Goal: Task Accomplishment & Management: Manage account settings

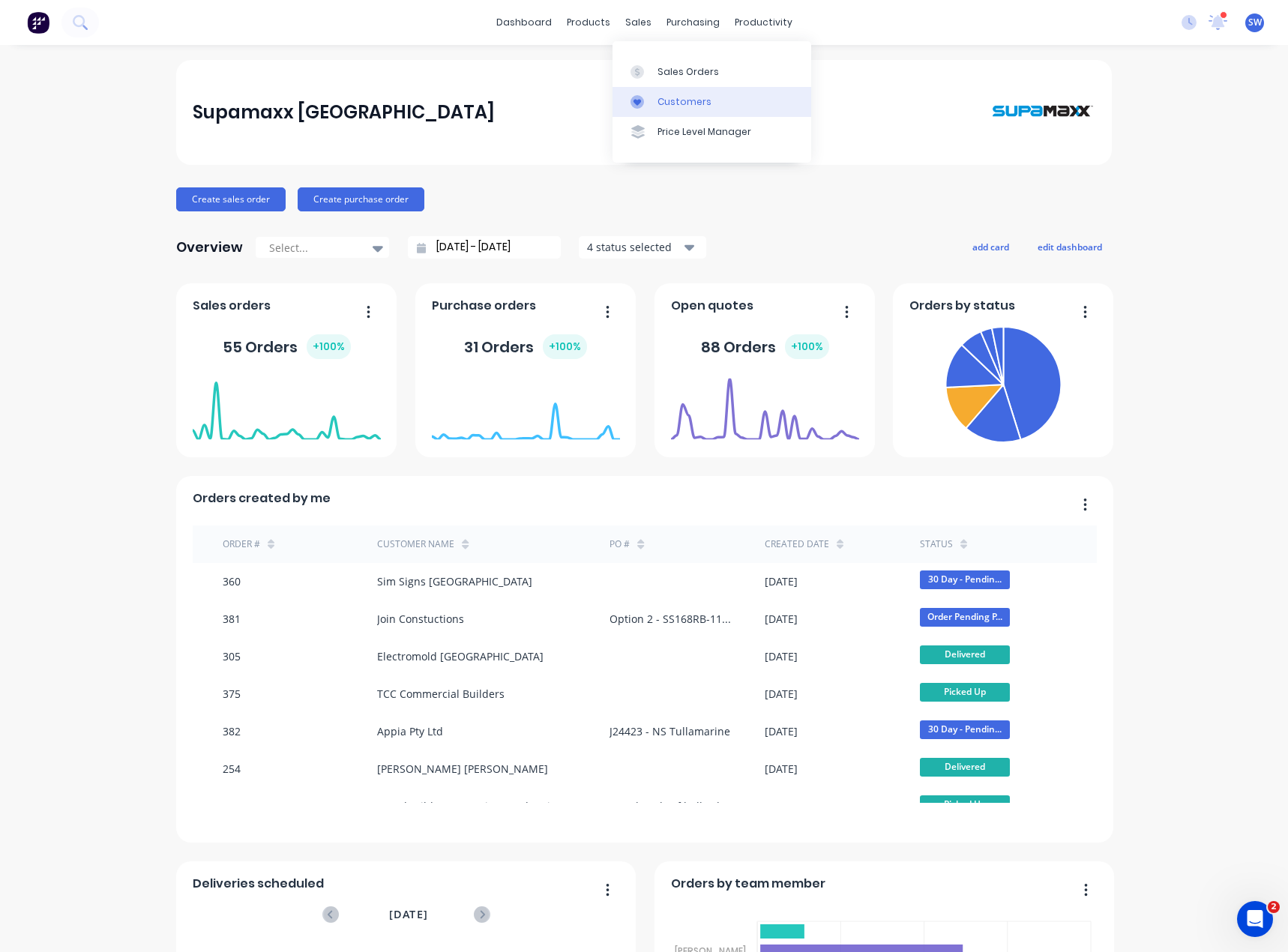
click at [654, 100] on link "Customers" at bounding box center [712, 102] width 199 height 30
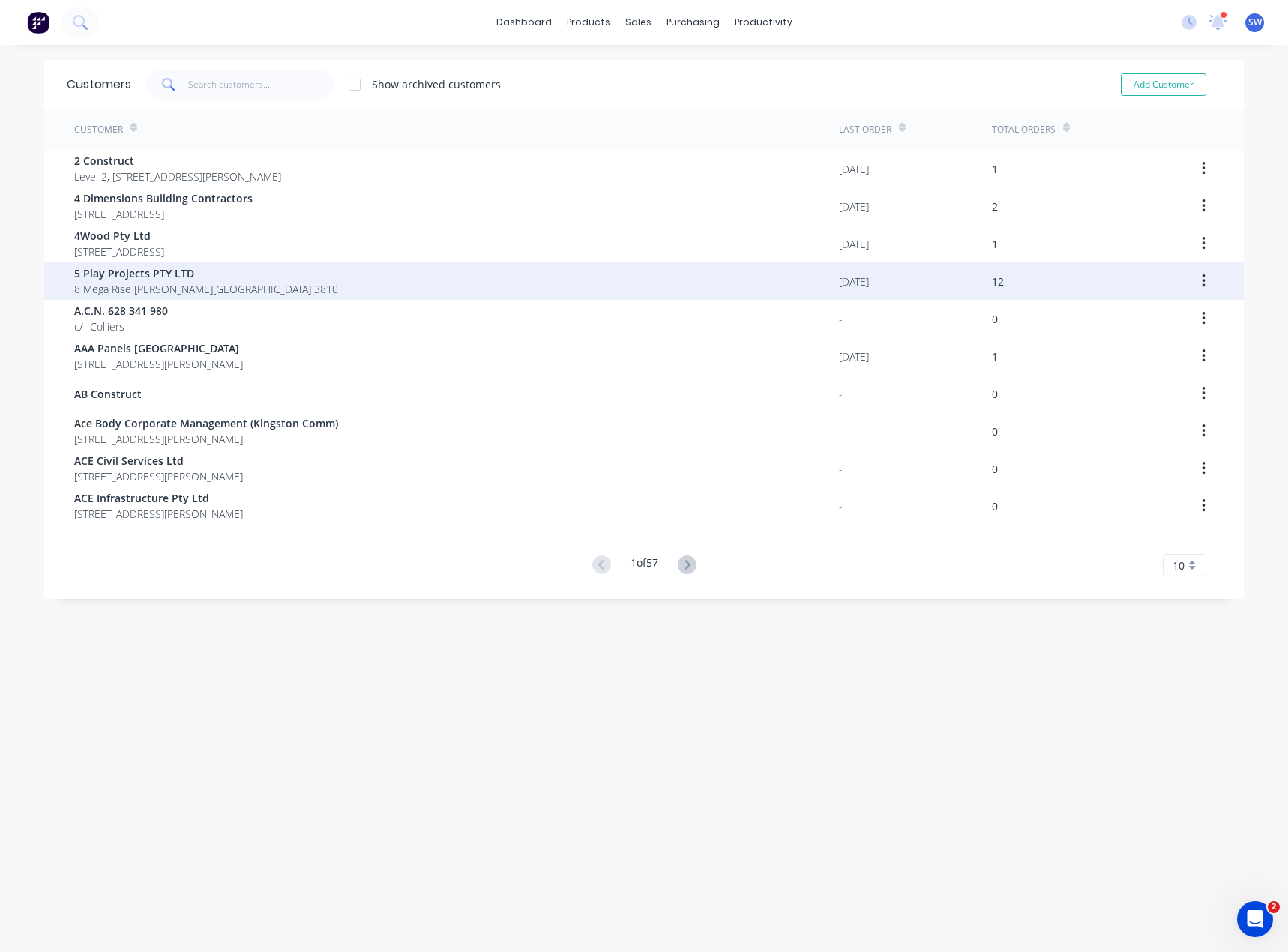
click at [108, 274] on span "5 Play Projects PTY LTD" at bounding box center [206, 273] width 264 height 15
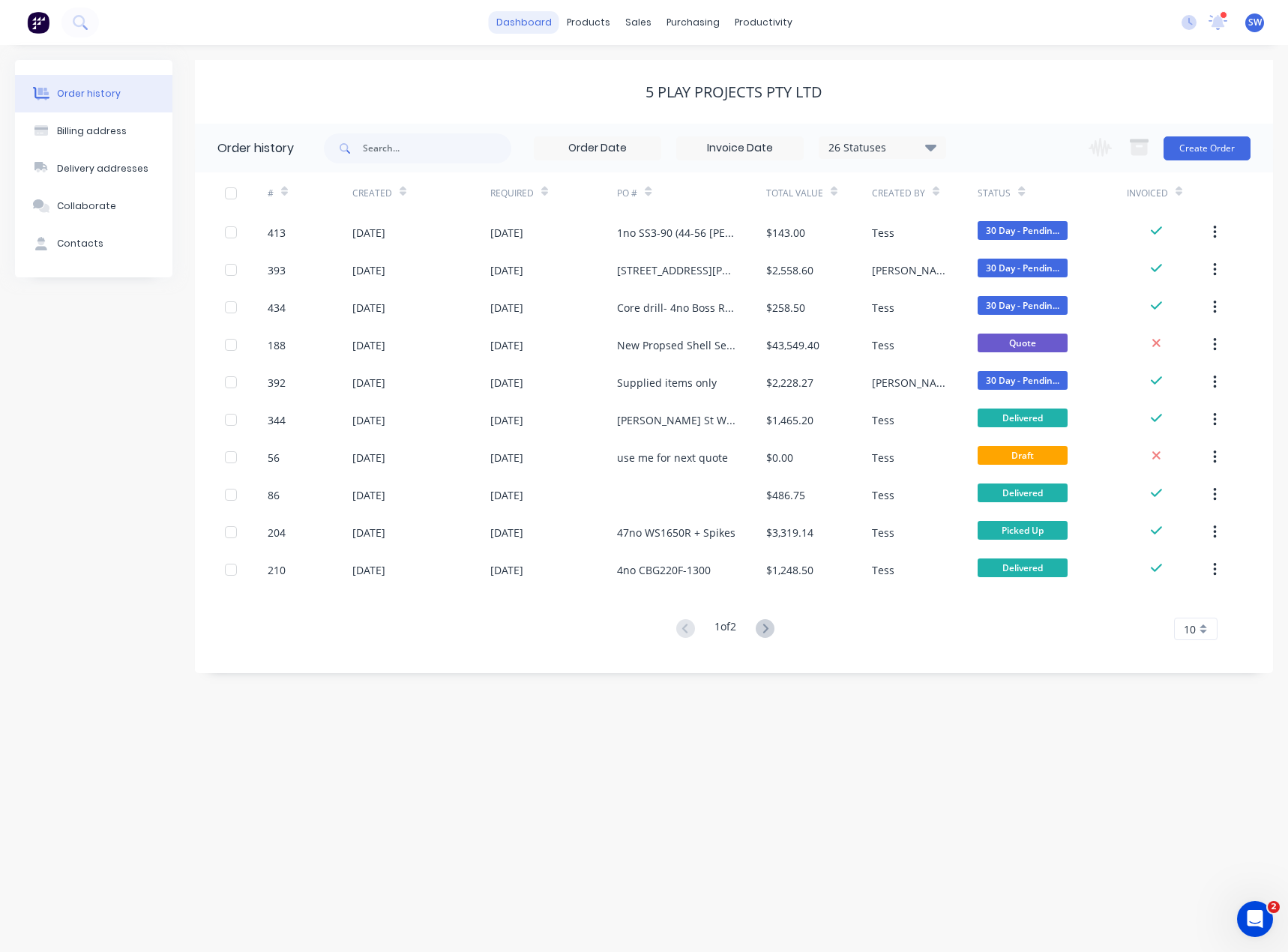
click at [520, 21] on link "dashboard" at bounding box center [523, 23] width 70 height 23
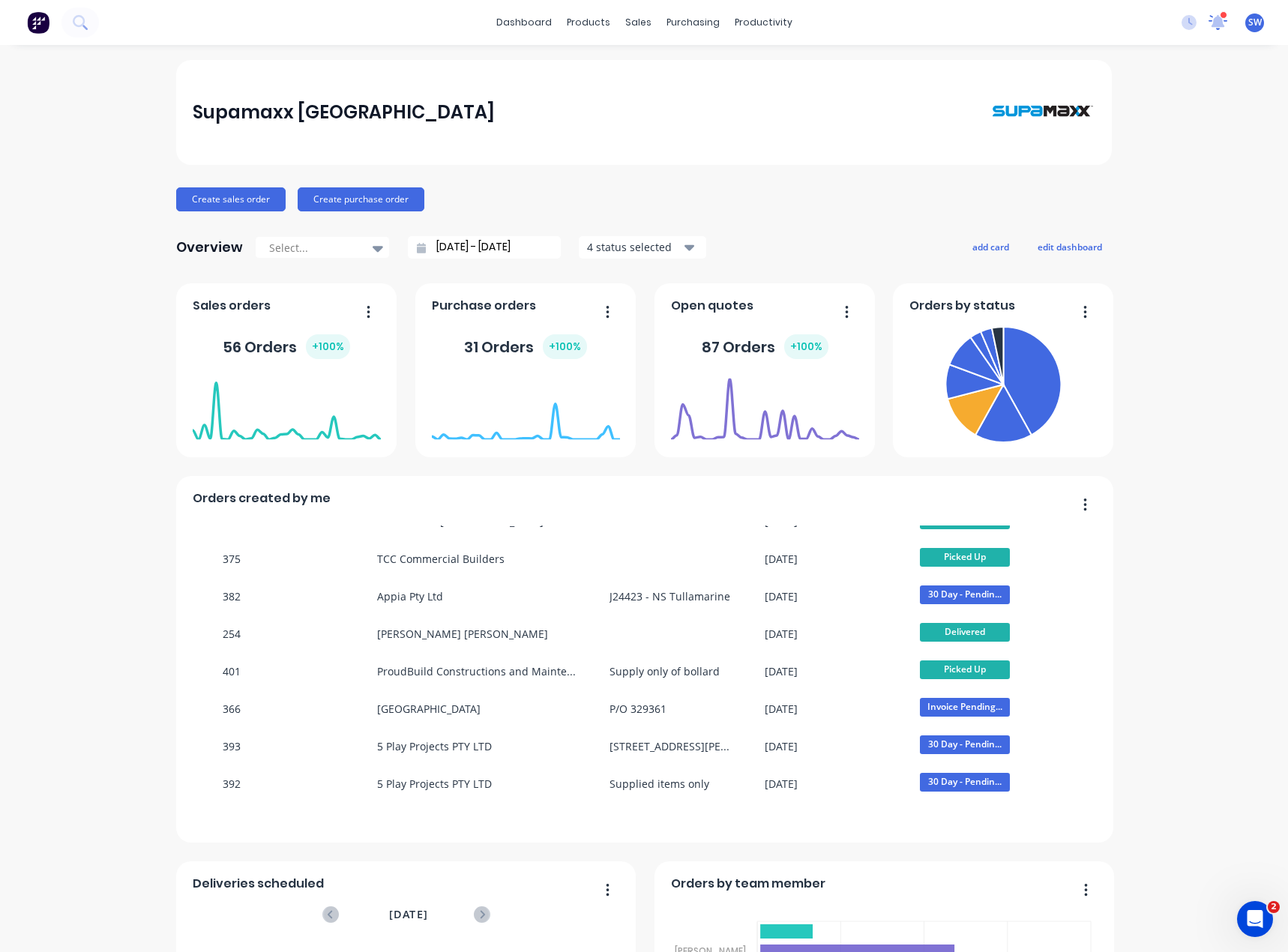
click at [1208, 15] on icon at bounding box center [1217, 23] width 19 height 15
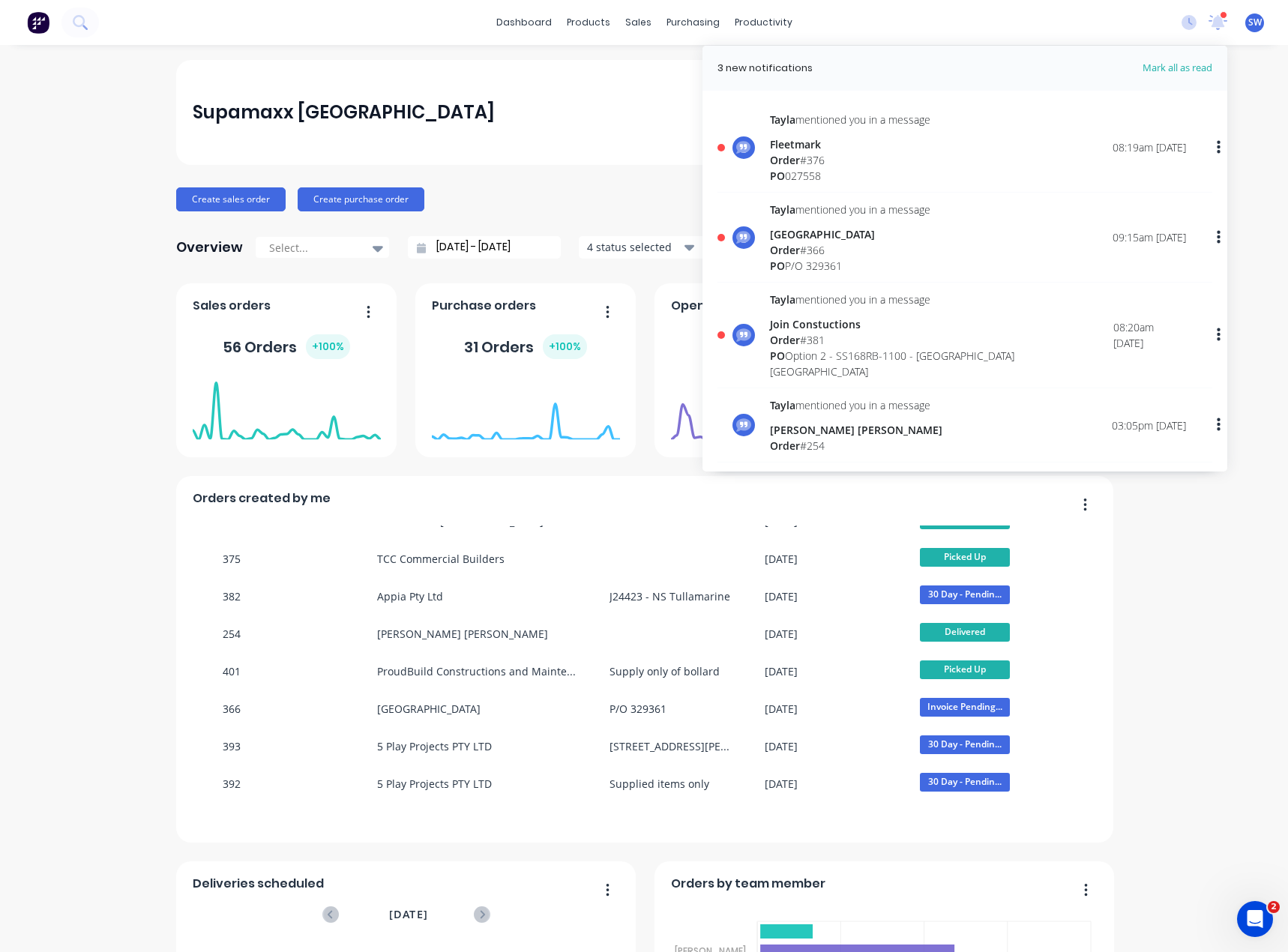
click at [818, 336] on div "Order # 381" at bounding box center [941, 340] width 344 height 15
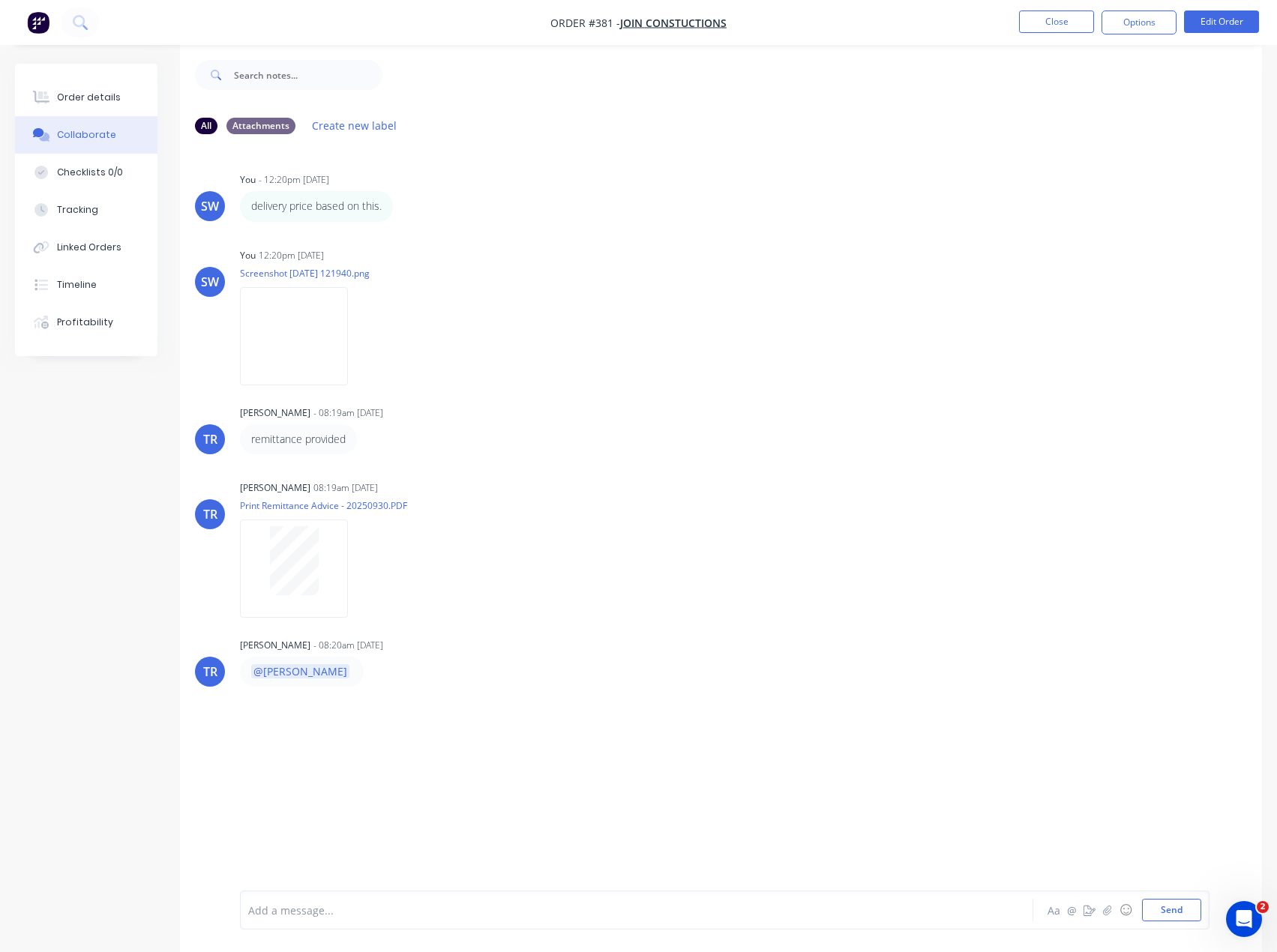
scroll to position [23, 0]
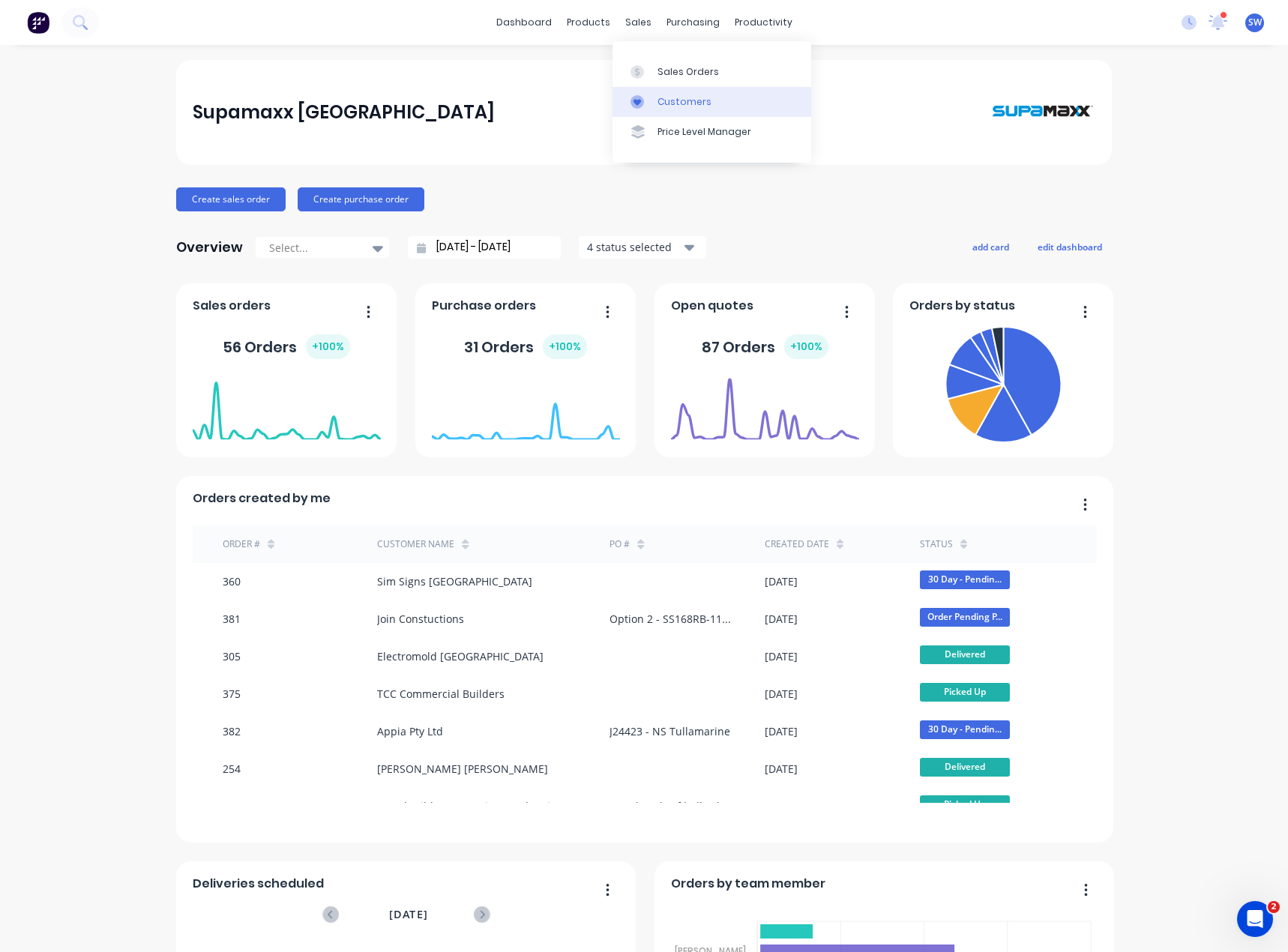
click at [667, 109] on link "Customers" at bounding box center [712, 102] width 199 height 30
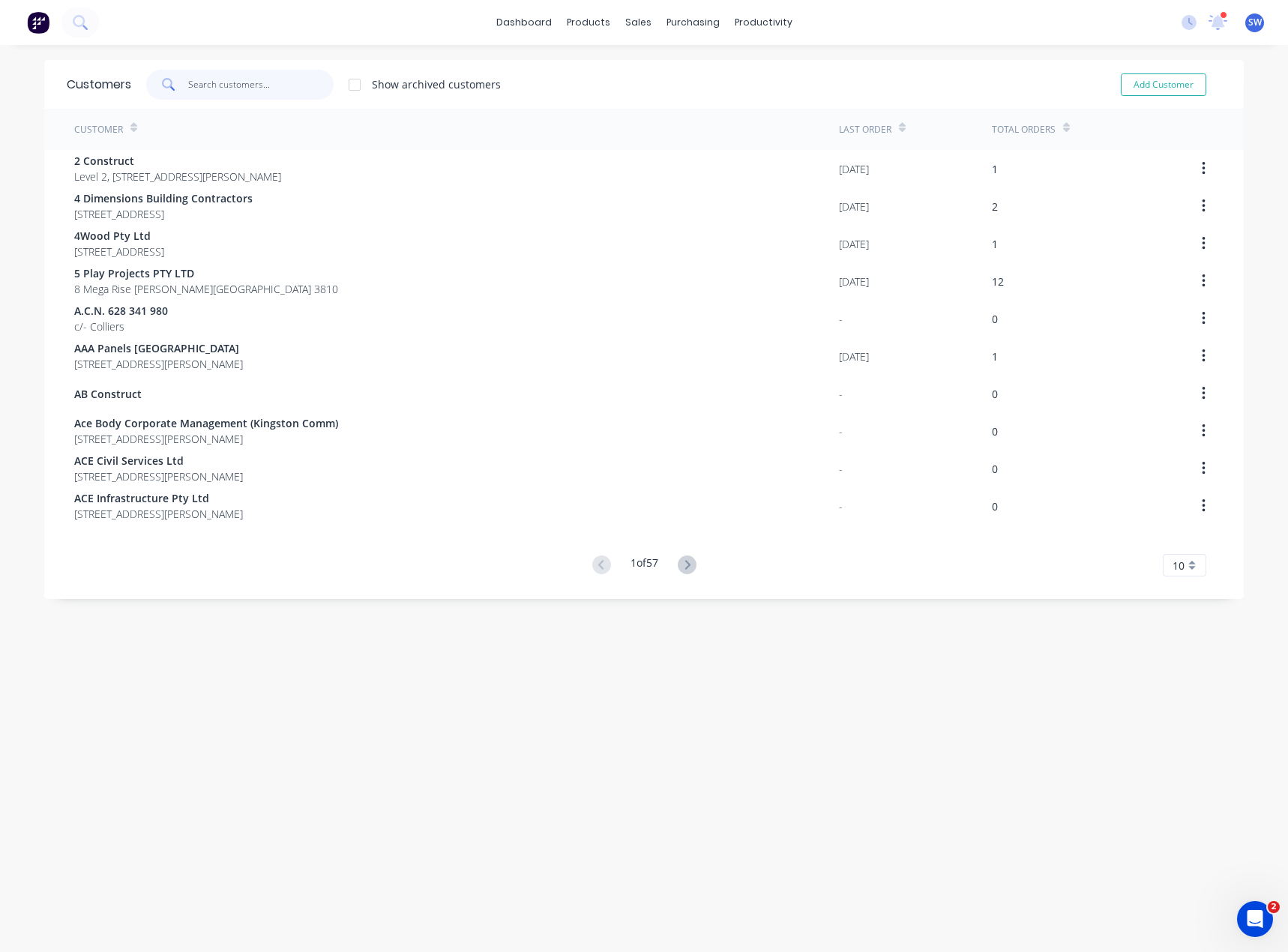
click at [230, 83] on input "text" at bounding box center [261, 84] width 146 height 30
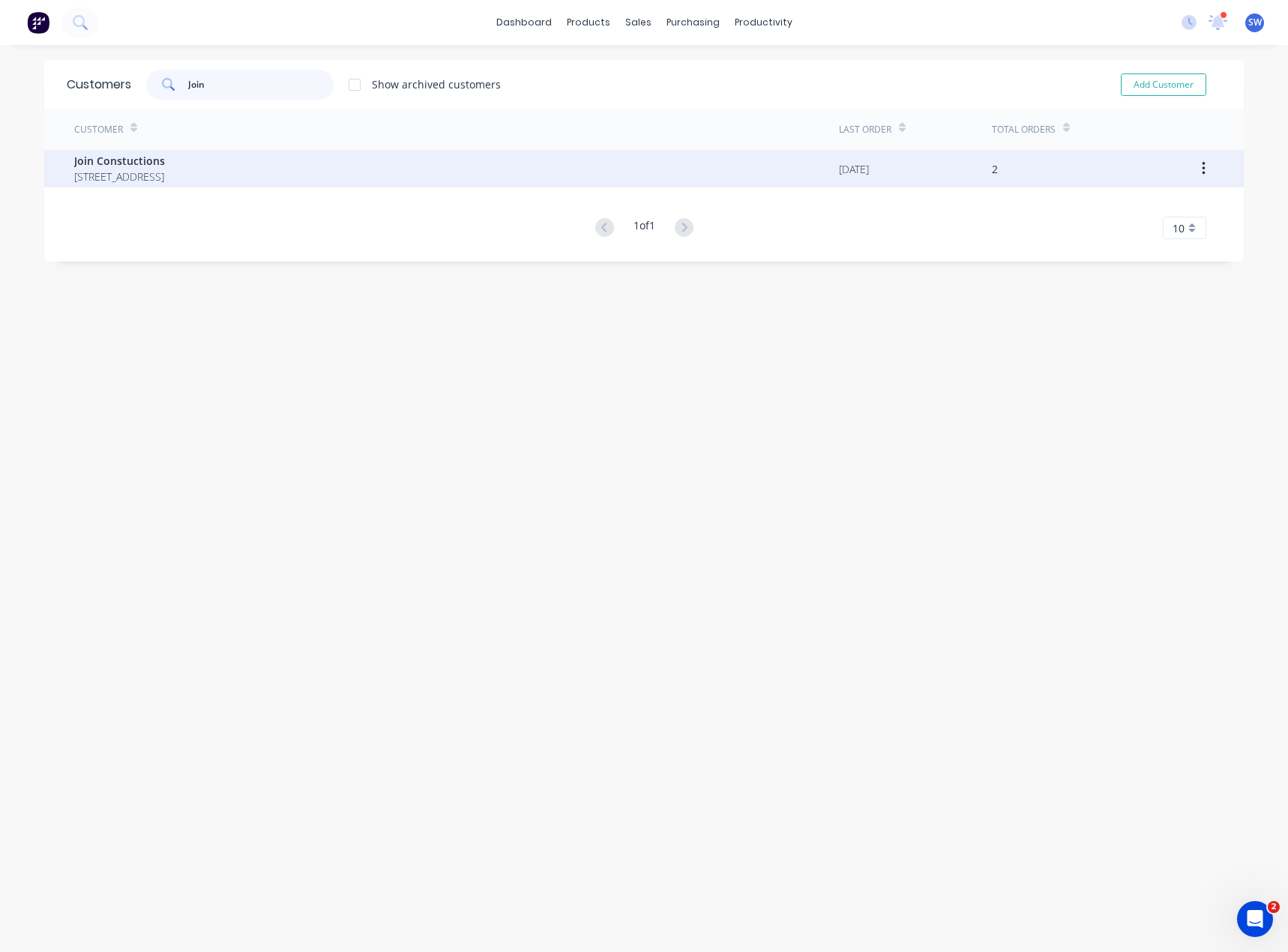
type input "Join"
click at [165, 166] on span "Join Constuctions" at bounding box center [120, 160] width 91 height 15
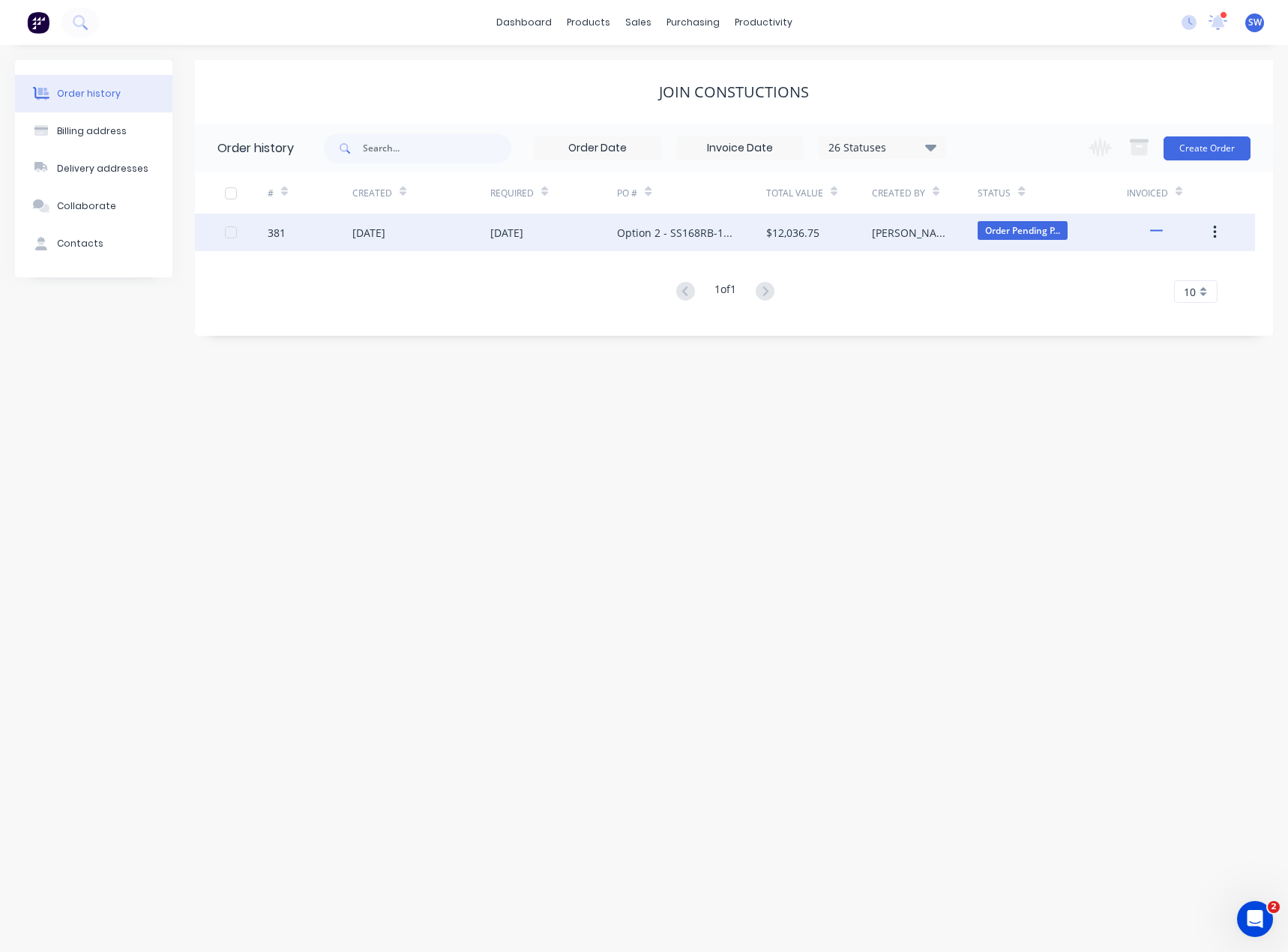
click at [344, 231] on div "381" at bounding box center [310, 232] width 85 height 37
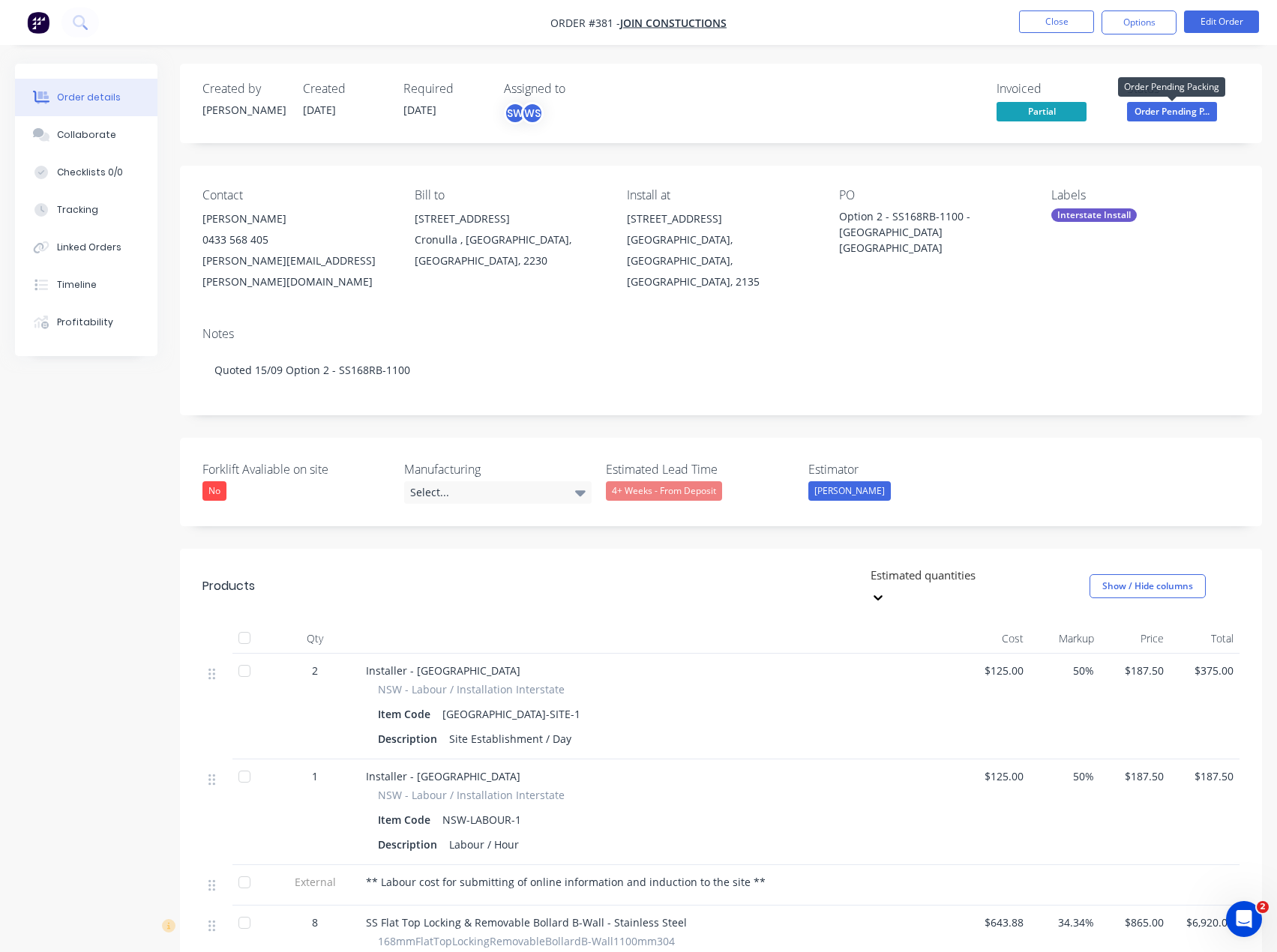
click at [1156, 112] on span "Order Pending P..." at bounding box center [1171, 111] width 90 height 19
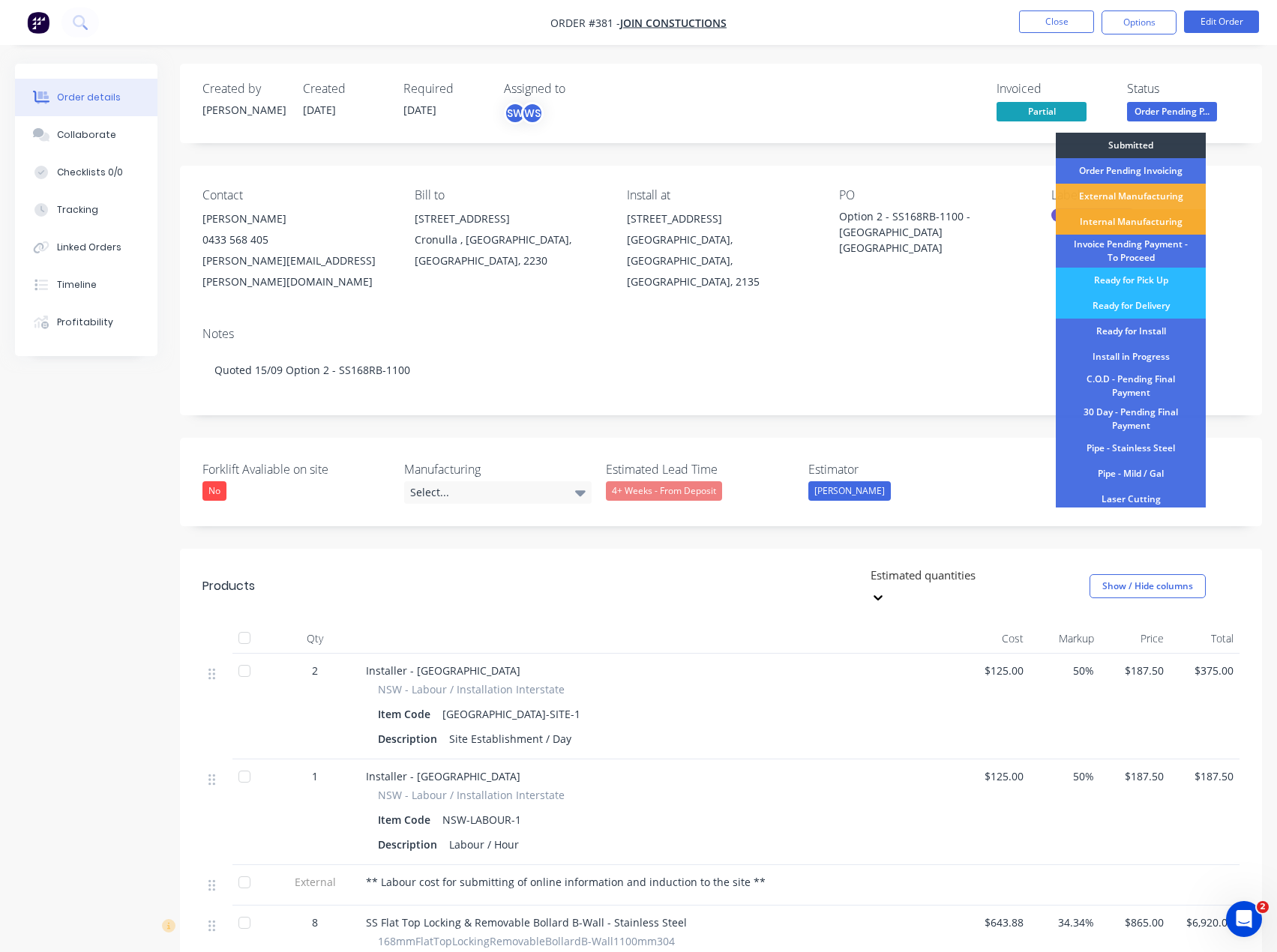
click at [1159, 218] on div "Internal Manufacturing" at bounding box center [1130, 222] width 150 height 26
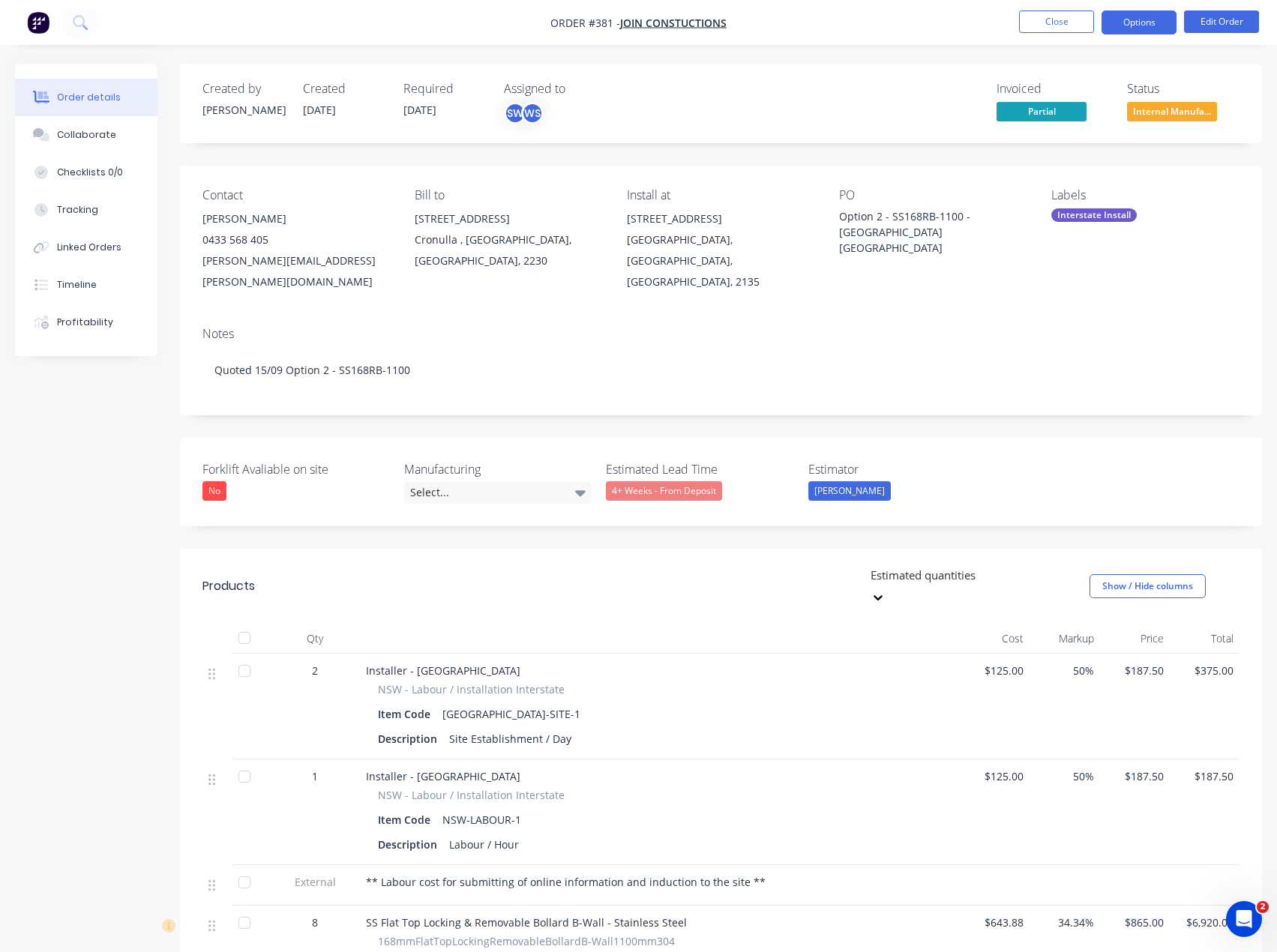
click at [1144, 20] on button "Options" at bounding box center [1139, 23] width 75 height 24
click at [814, 35] on nav "Order #381 - Join Constuctions Close Options Edit Order" at bounding box center [638, 23] width 1277 height 45
click at [75, 283] on div "Timeline" at bounding box center [76, 285] width 40 height 14
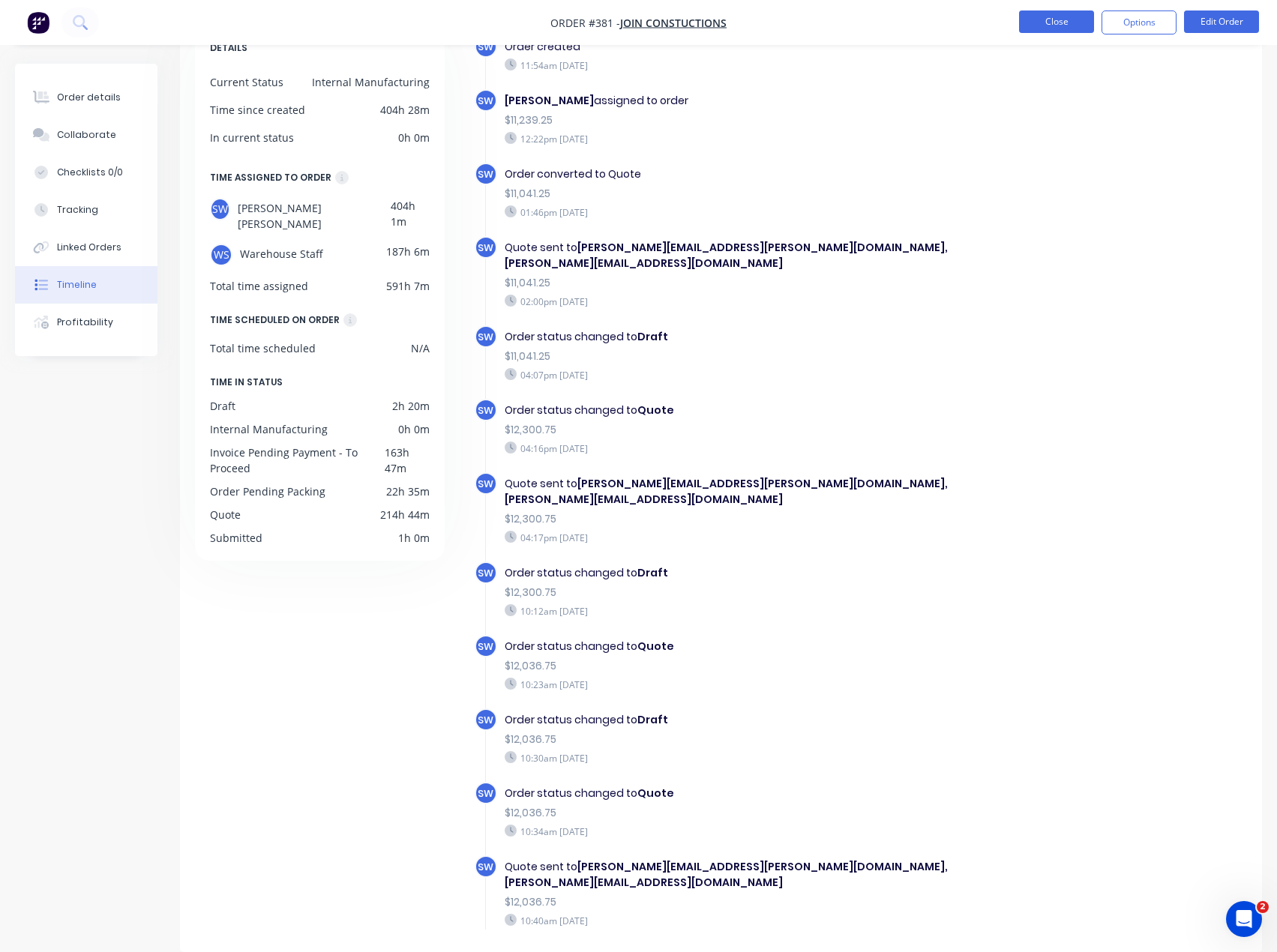
click at [1042, 15] on button "Close" at bounding box center [1056, 22] width 75 height 23
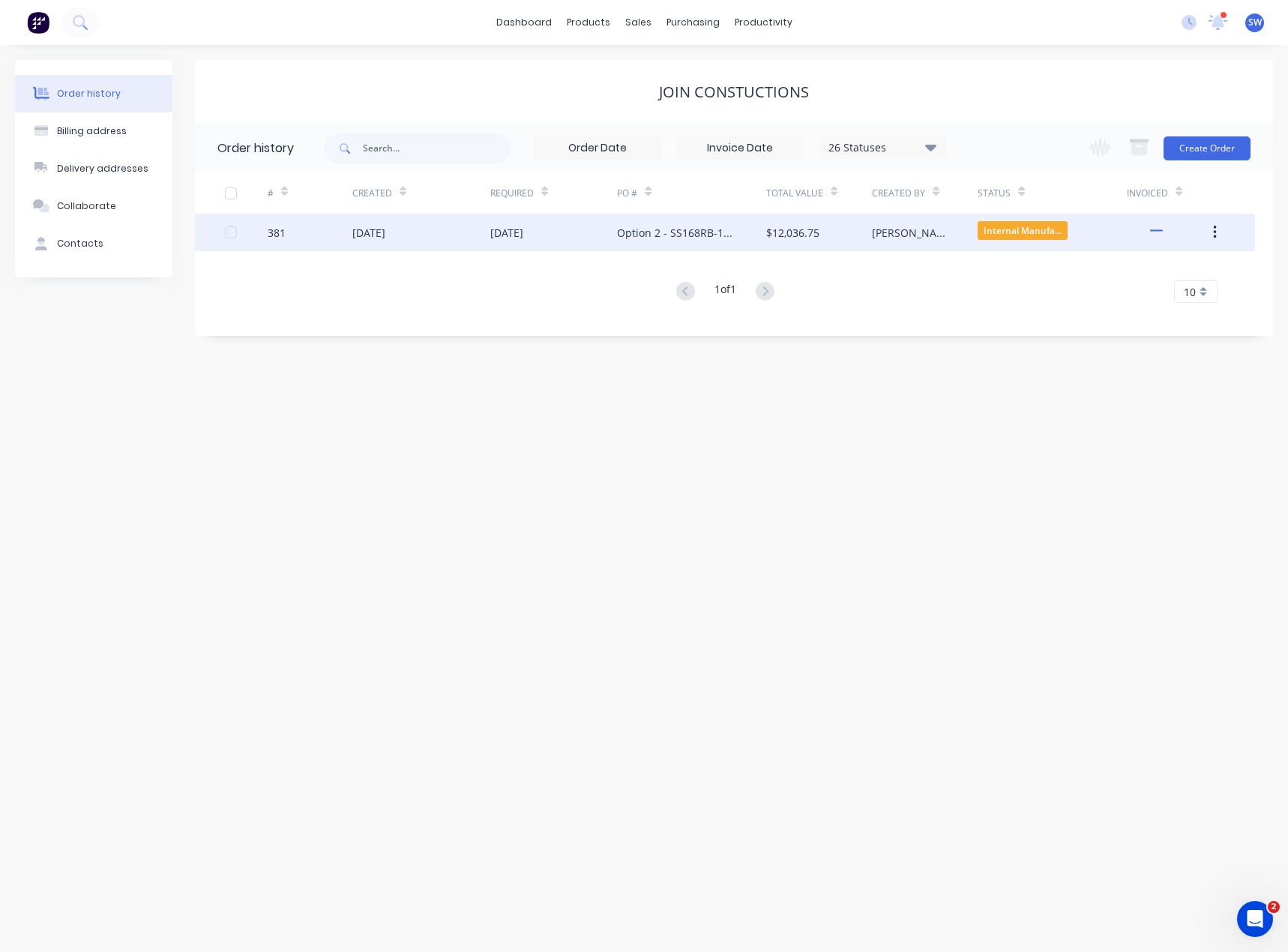
click at [950, 235] on div "[PERSON_NAME]" at bounding box center [924, 232] width 106 height 37
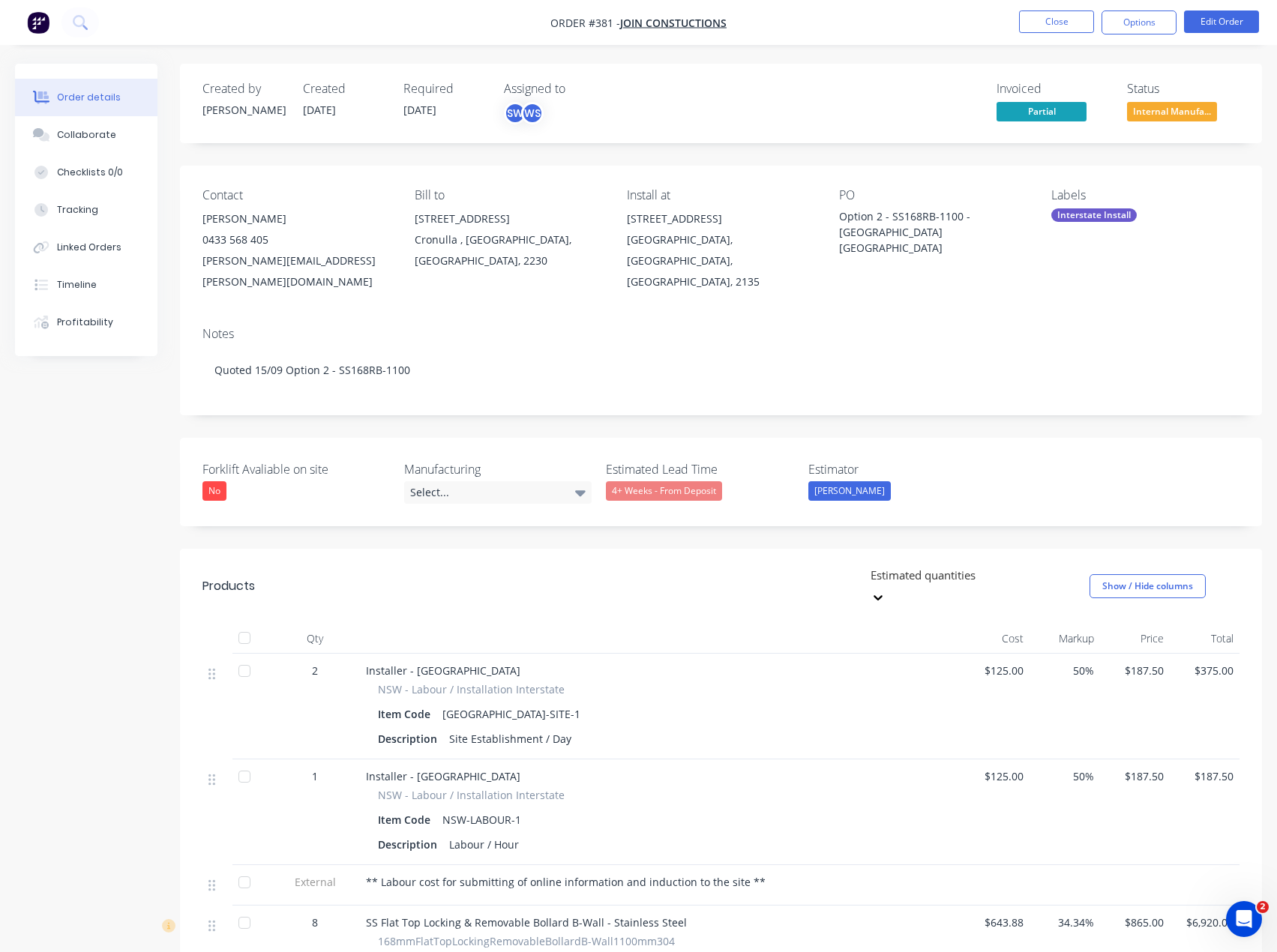
click at [1175, 116] on span "Internal Manufa..." at bounding box center [1171, 111] width 90 height 19
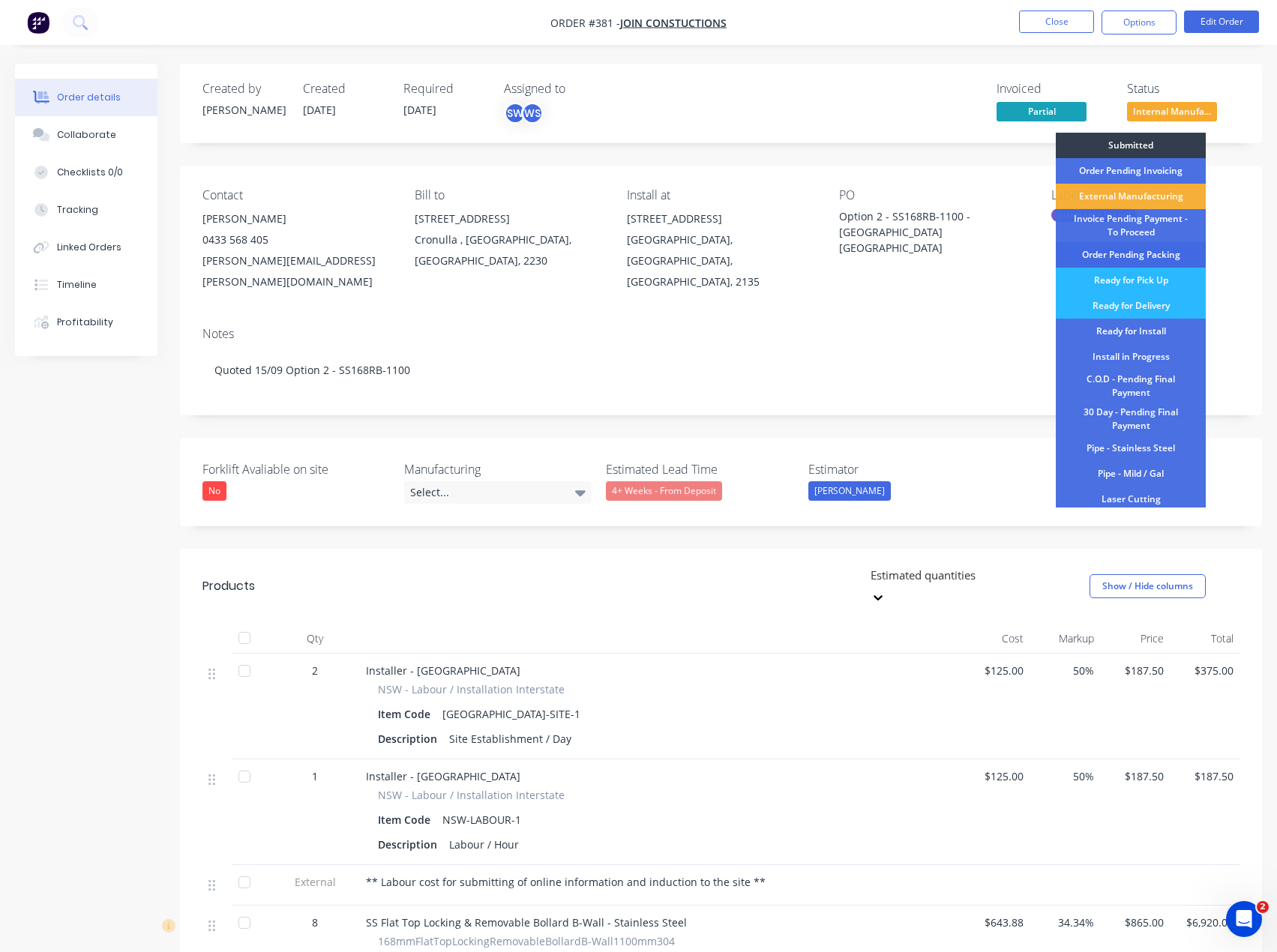
click at [1169, 255] on div "Order Pending Packing" at bounding box center [1130, 255] width 150 height 26
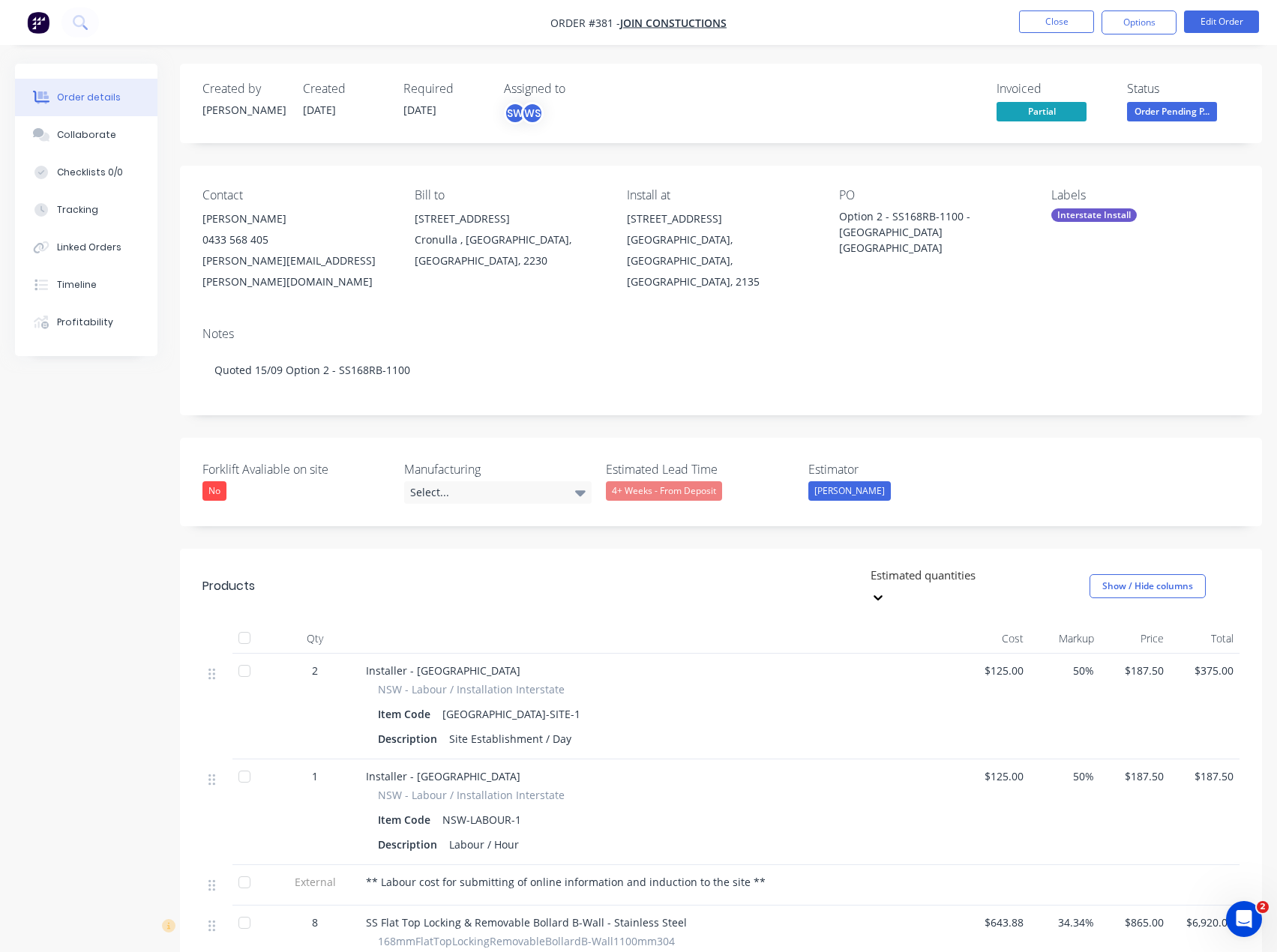
click at [767, 103] on div "Invoiced Partial Status Order Pending P..." at bounding box center [946, 104] width 586 height 44
click at [736, 99] on div "Invoiced Partial Status Order Pending P..." at bounding box center [946, 104] width 586 height 44
click at [1061, 23] on button "Close" at bounding box center [1056, 22] width 75 height 23
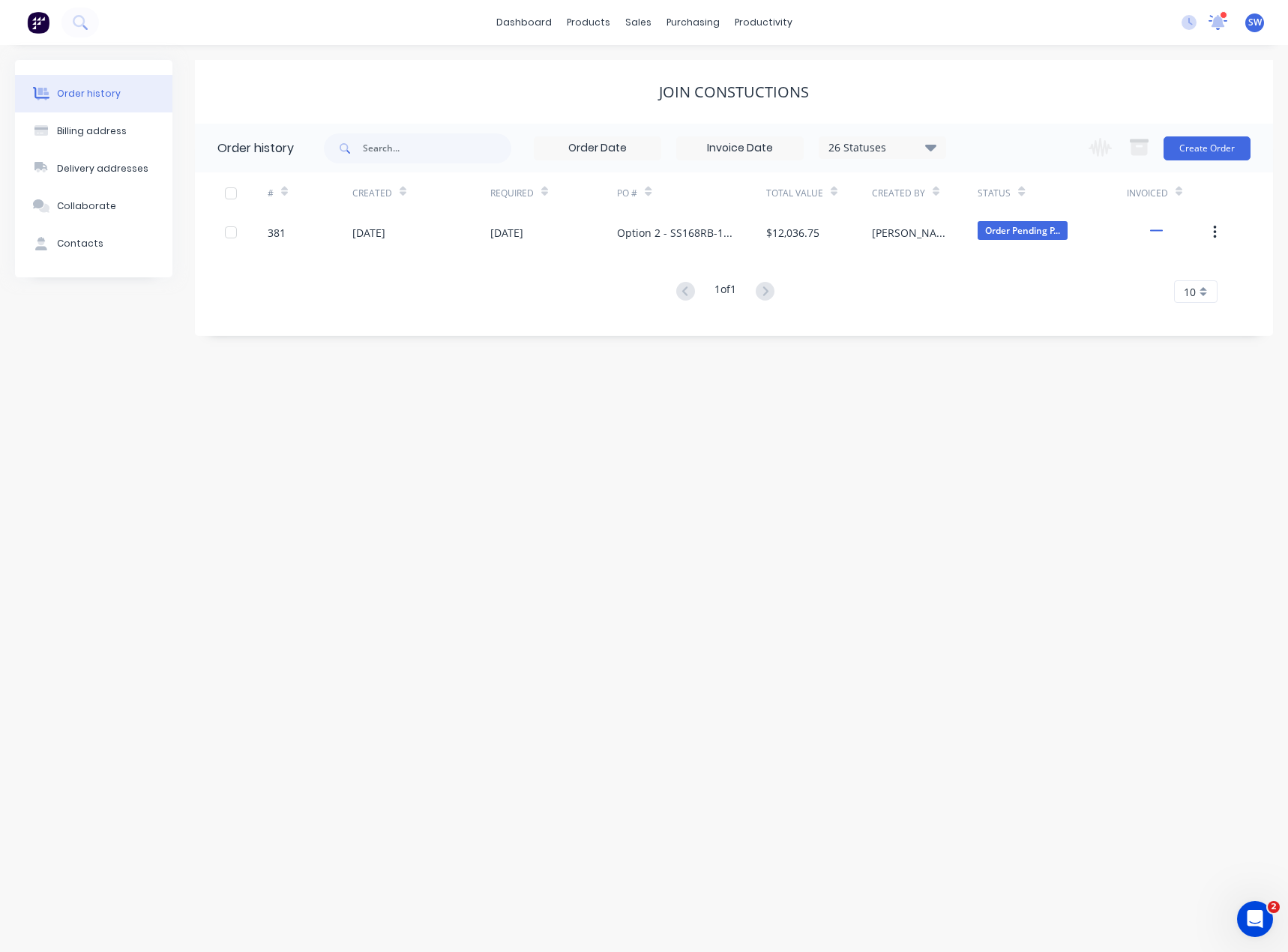
click at [1223, 19] on icon at bounding box center [1218, 22] width 20 height 17
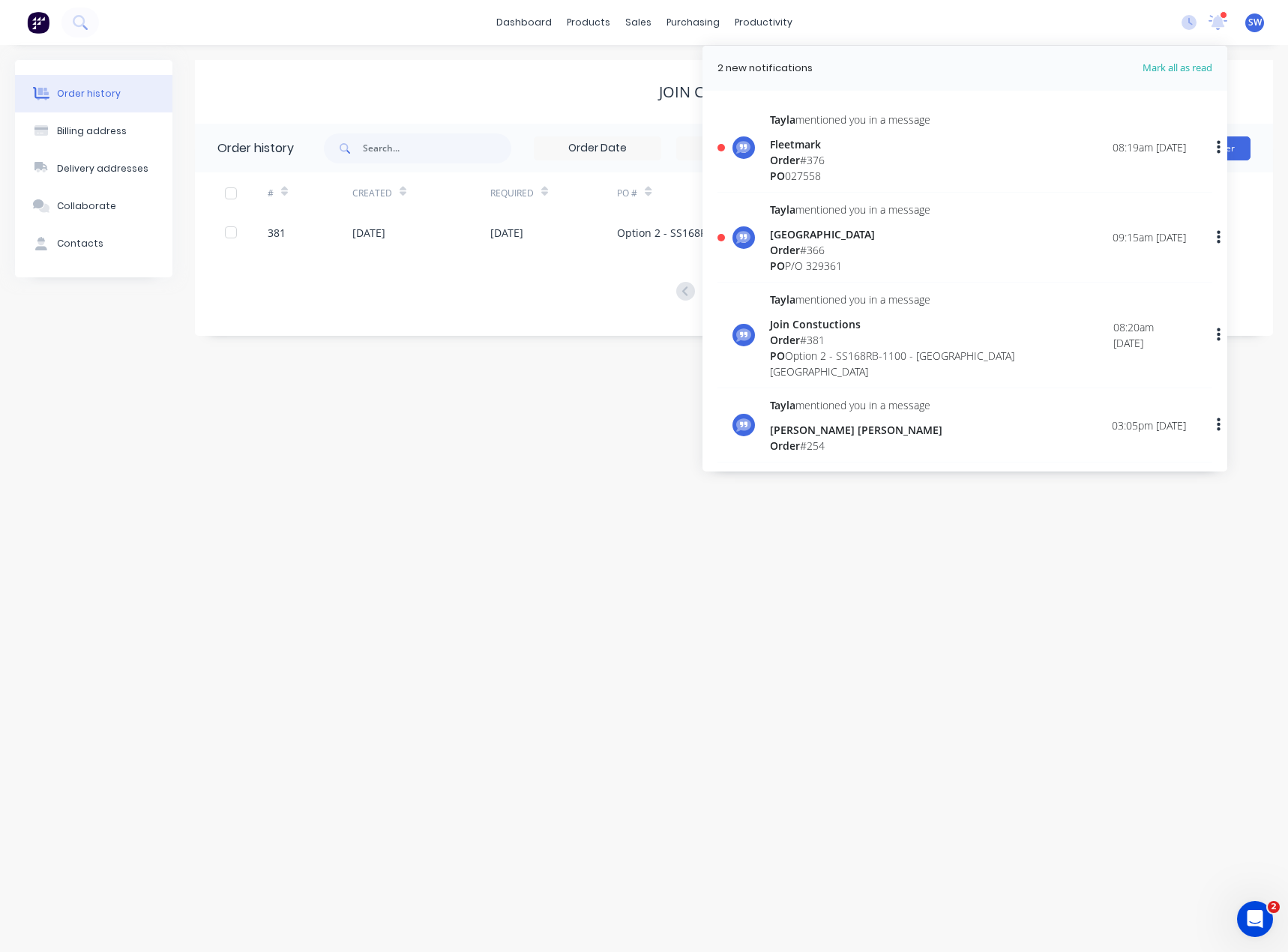
click at [899, 251] on div "Order # 366" at bounding box center [850, 249] width 160 height 15
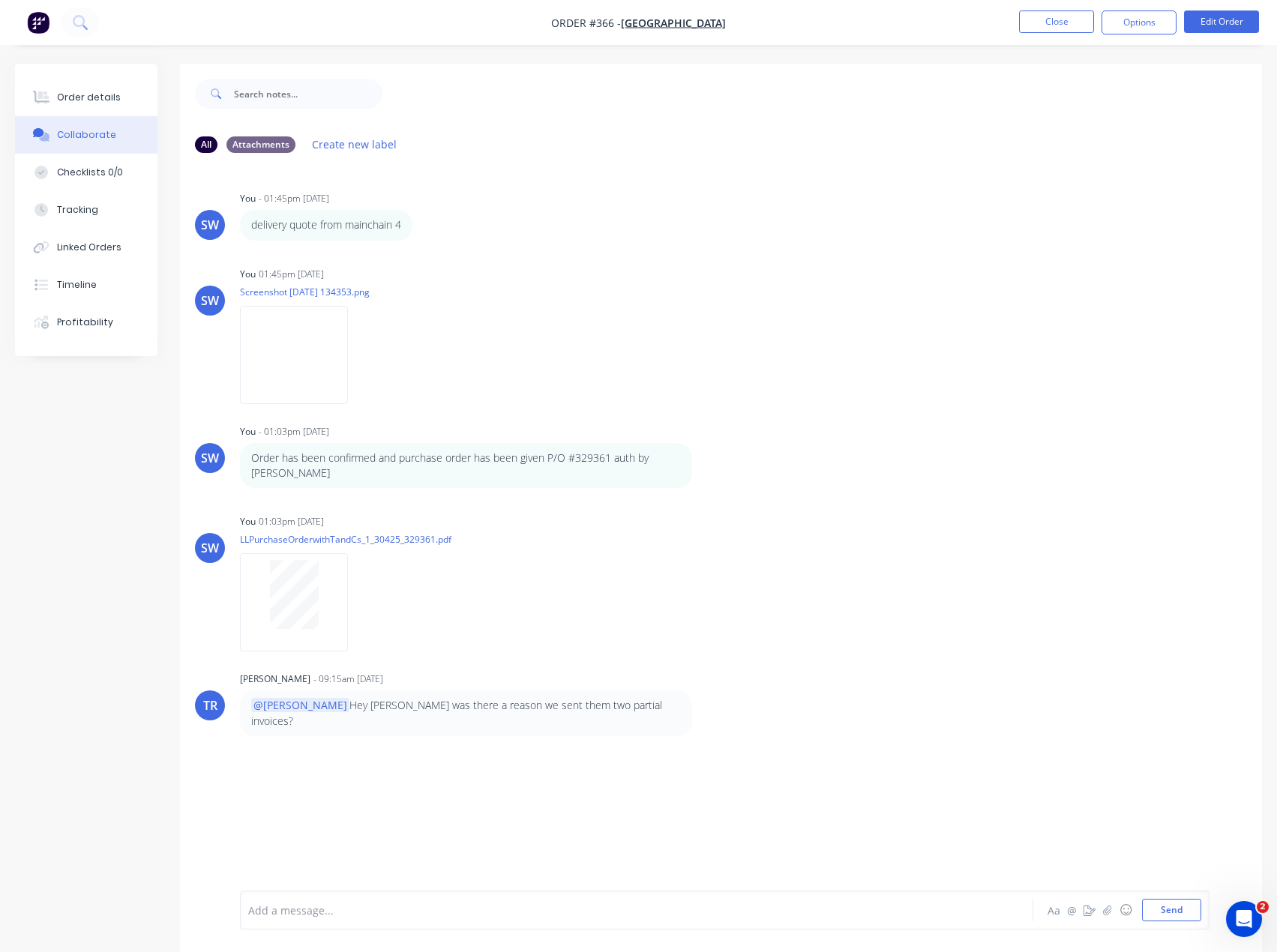
click at [421, 905] on div at bounding box center [606, 910] width 714 height 15
click at [975, 19] on nav "Order #366 - [GEOGRAPHIC_DATA] Close Options Edit Order" at bounding box center [638, 23] width 1277 height 45
click at [1060, 16] on button "Close" at bounding box center [1056, 22] width 75 height 23
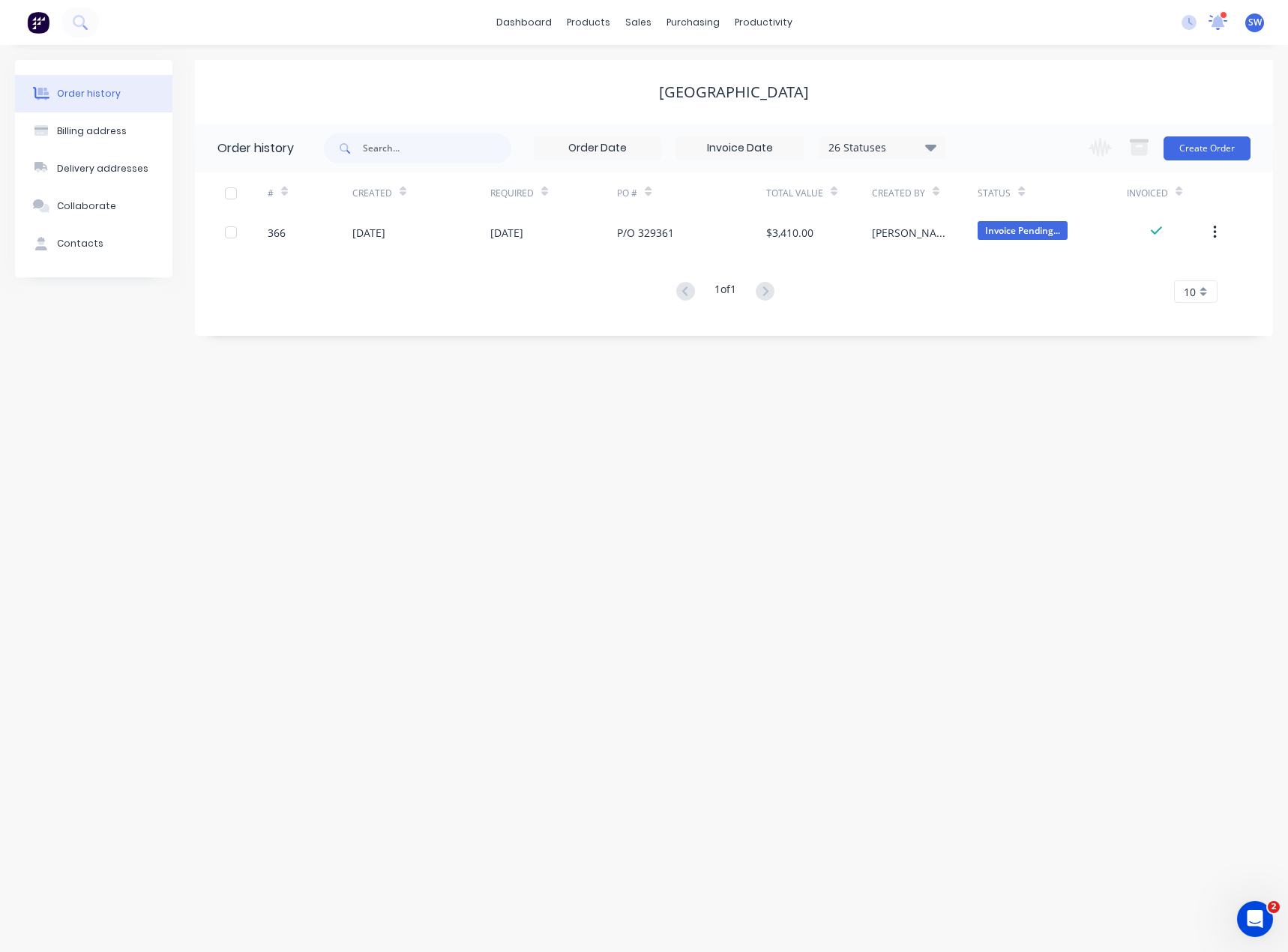
click at [1218, 22] on icon at bounding box center [1218, 20] width 14 height 12
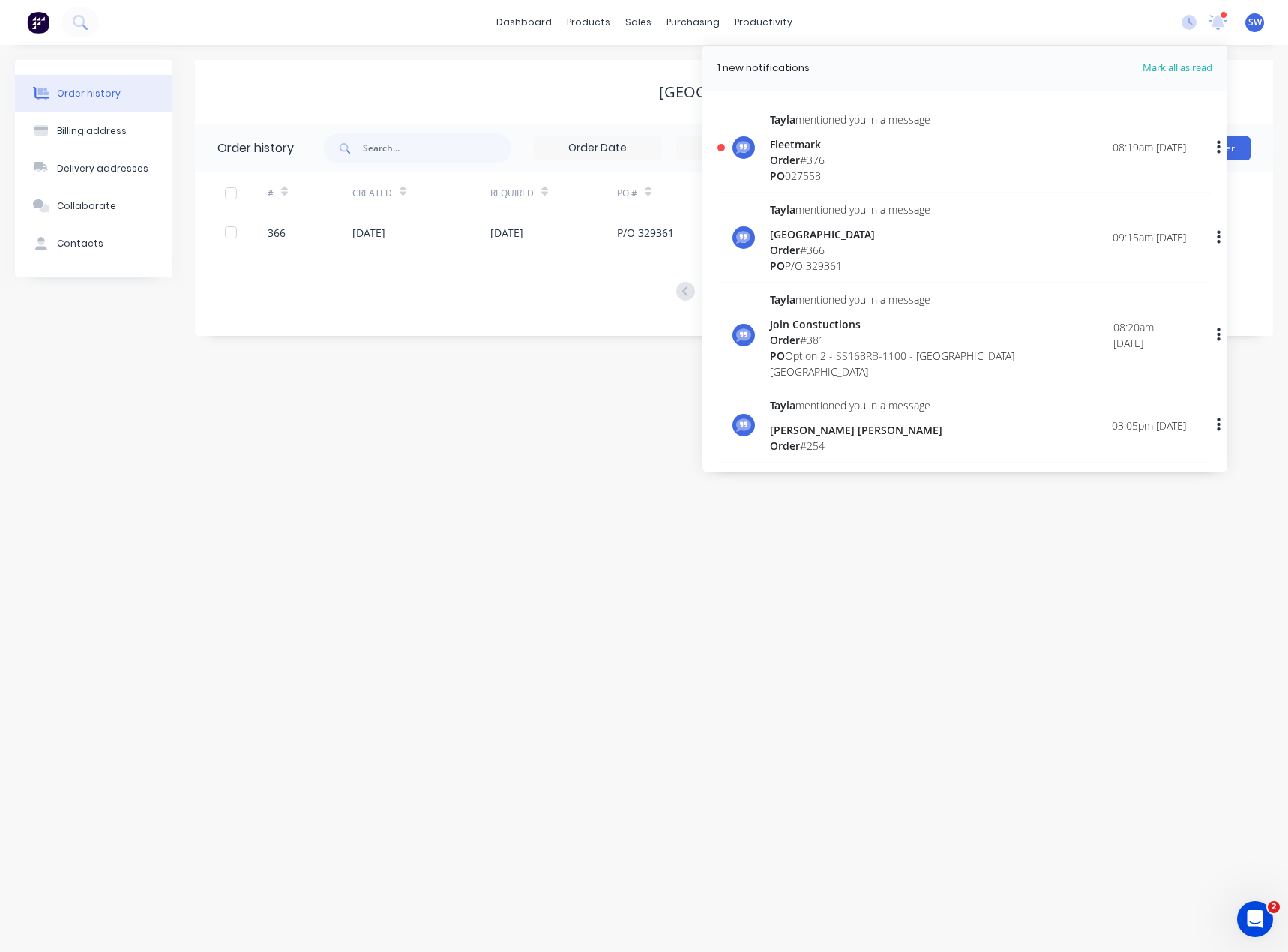
click at [911, 144] on div "Fleetmark" at bounding box center [850, 144] width 160 height 15
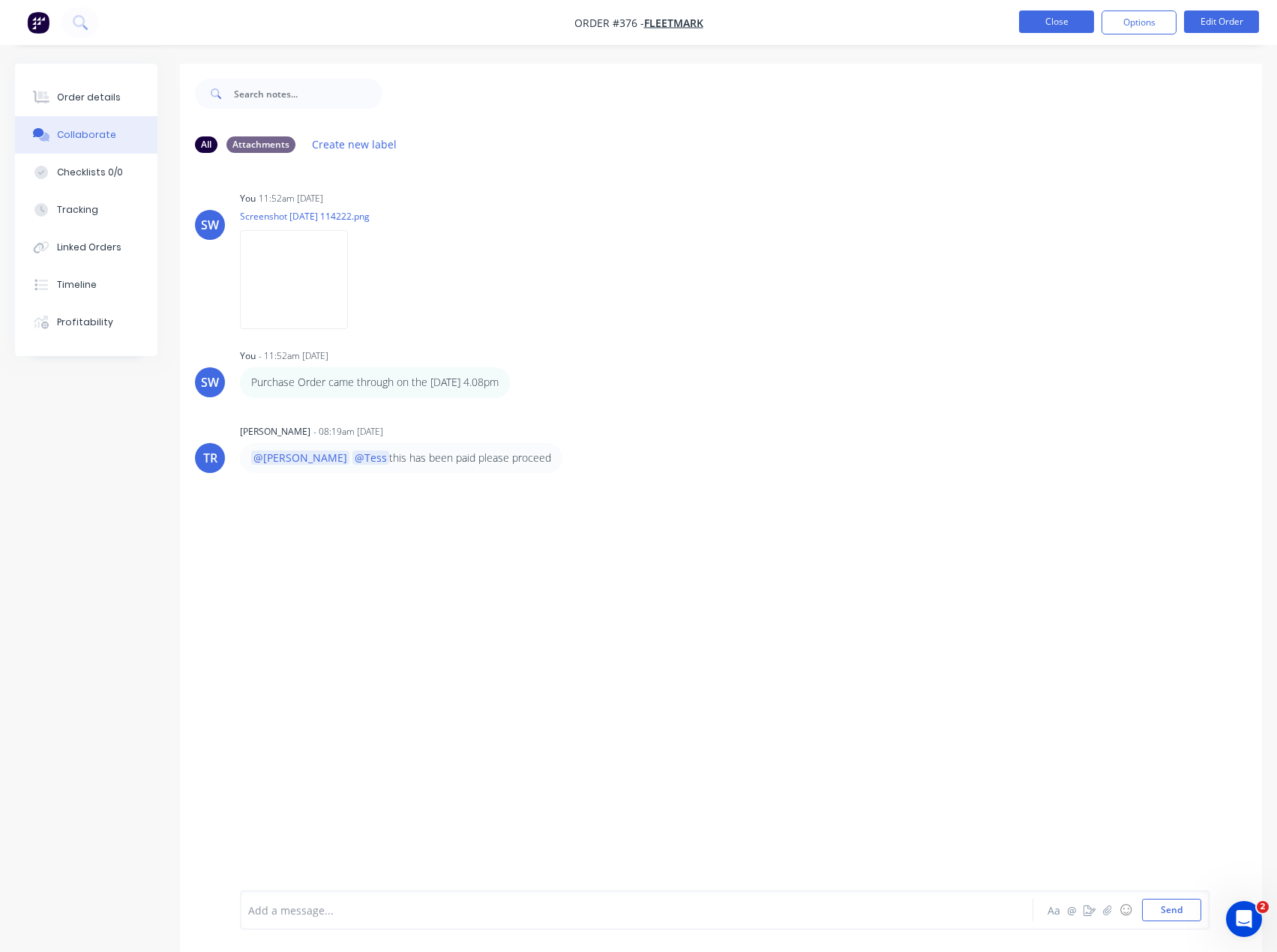
click at [1078, 16] on button "Close" at bounding box center [1056, 22] width 75 height 23
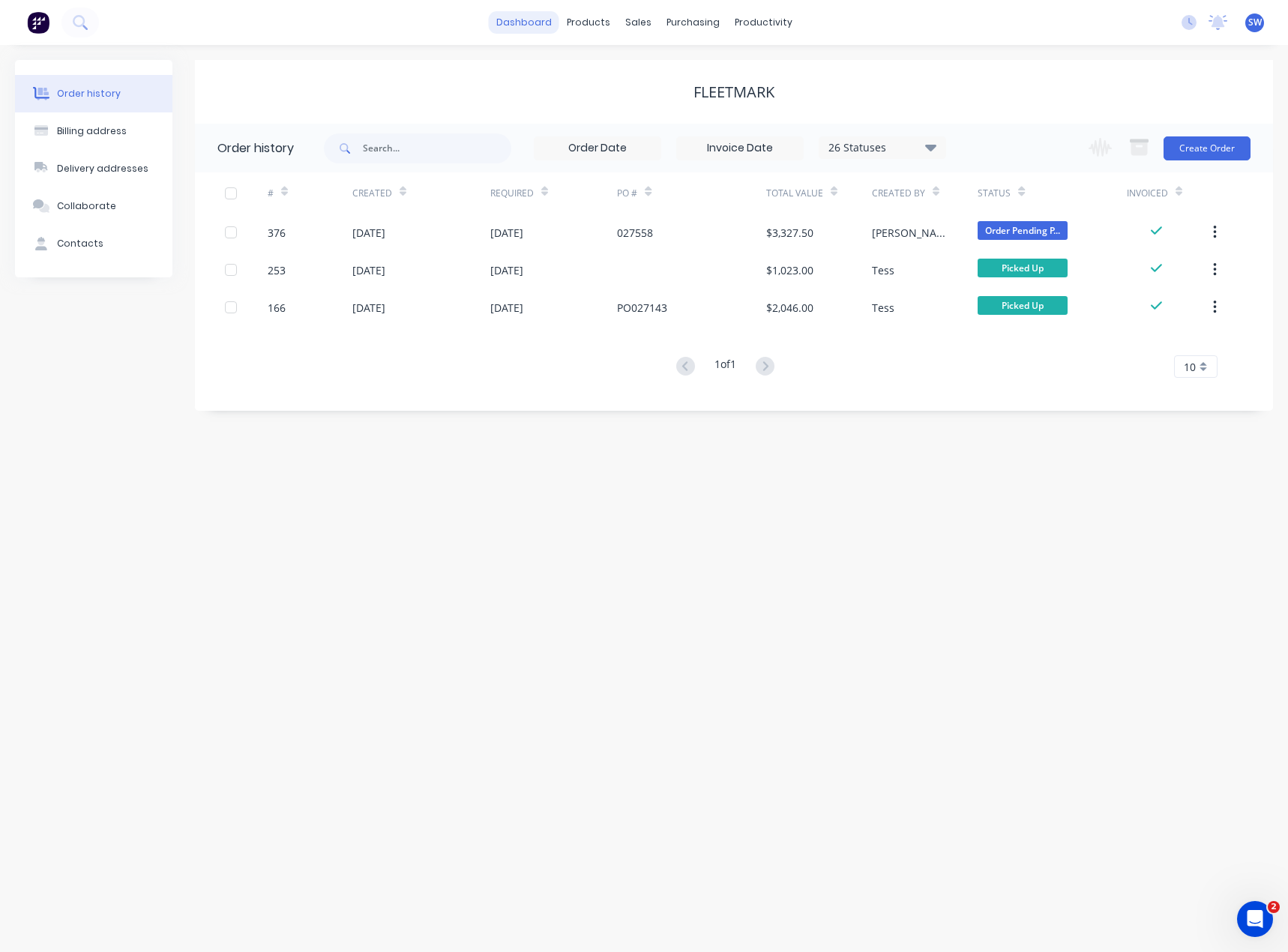
click at [521, 15] on link "dashboard" at bounding box center [523, 23] width 70 height 23
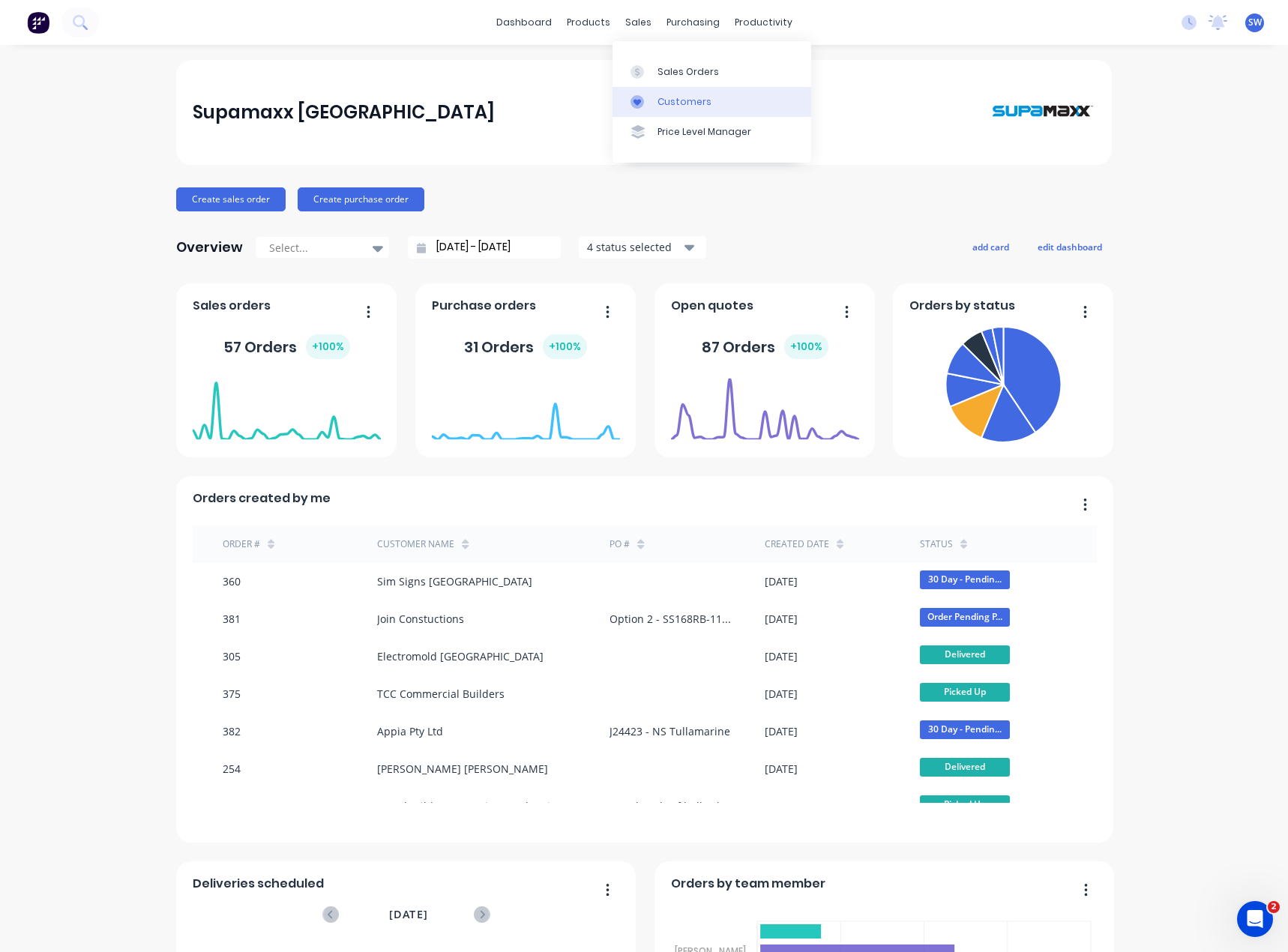
click at [652, 104] on div at bounding box center [642, 102] width 23 height 14
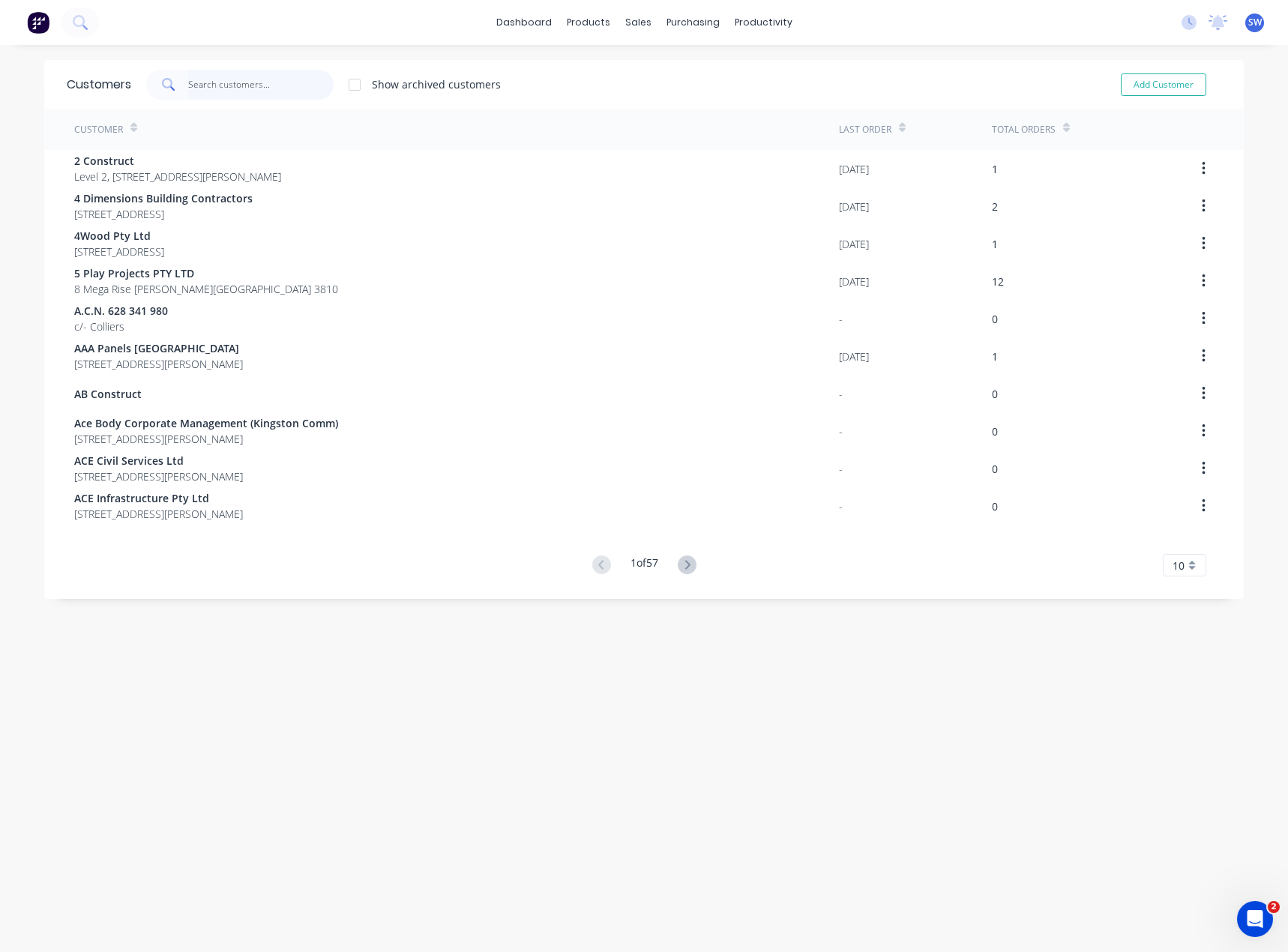
click at [288, 89] on input "text" at bounding box center [261, 84] width 146 height 30
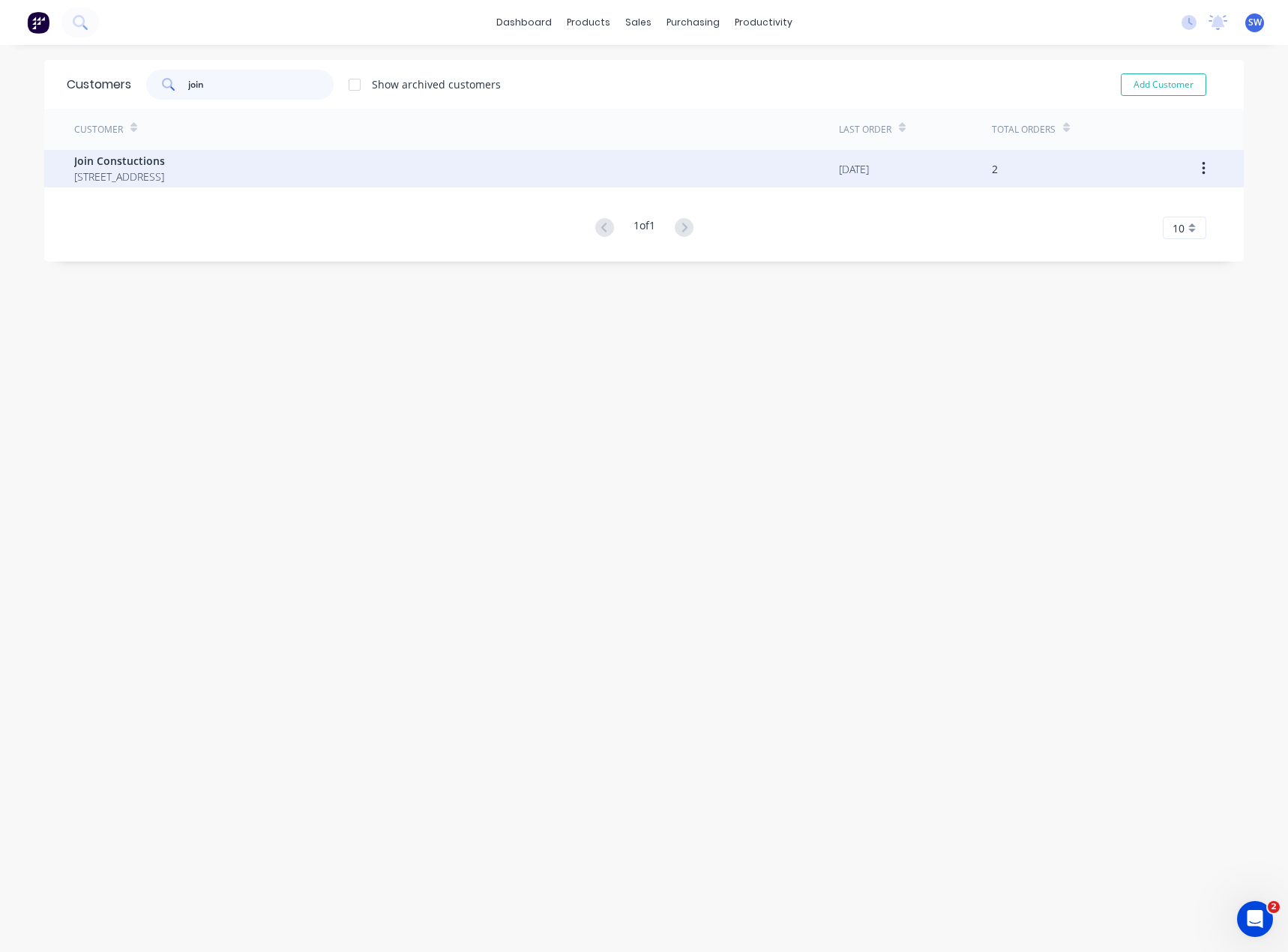
type input "join"
click at [165, 167] on span "Join Constuctions" at bounding box center [120, 160] width 91 height 15
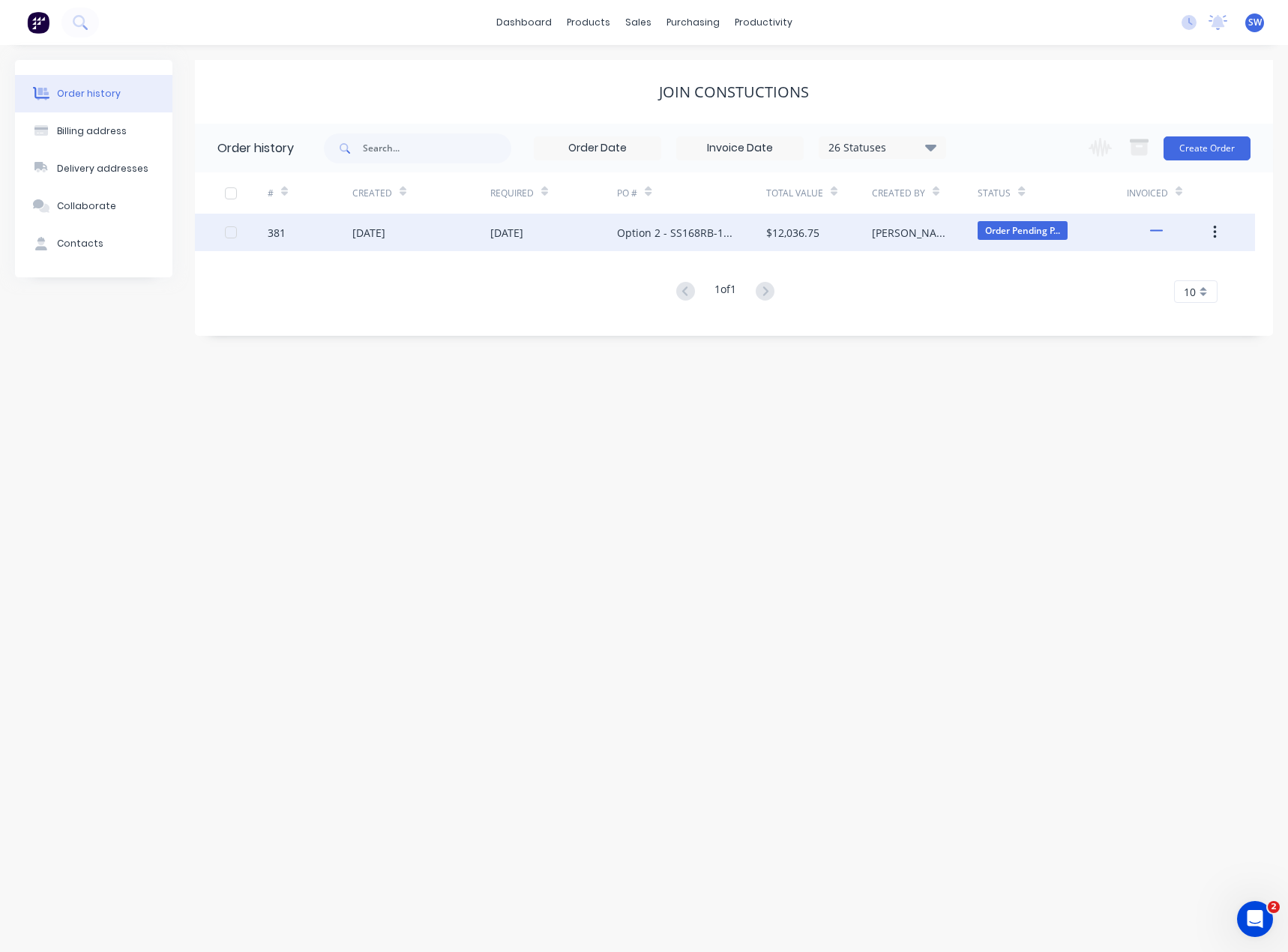
click at [649, 234] on div "Option 2 - SS168RB-1100 - [GEOGRAPHIC_DATA] [GEOGRAPHIC_DATA]" at bounding box center [676, 232] width 118 height 15
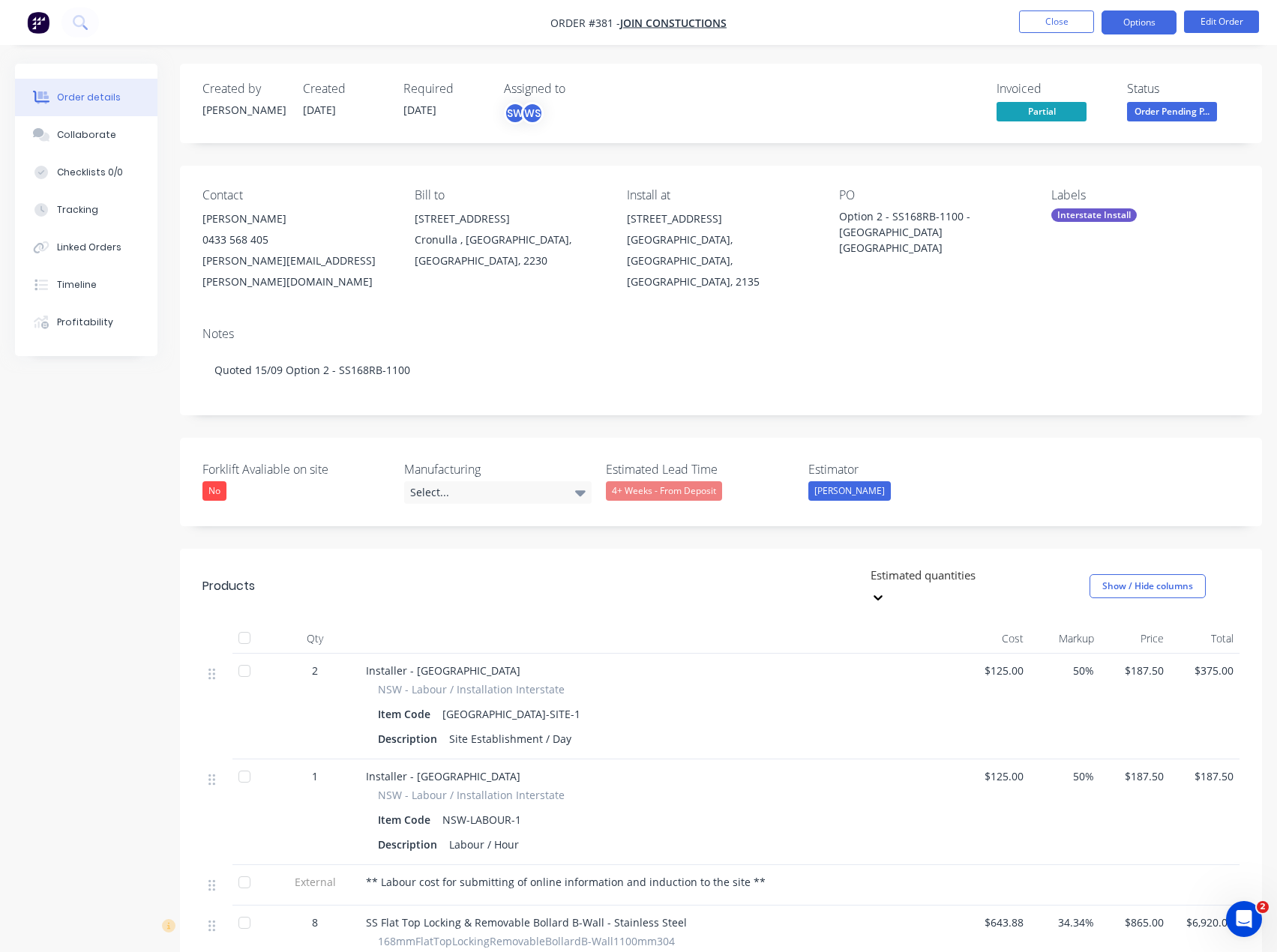
click at [1136, 25] on button "Options" at bounding box center [1139, 23] width 75 height 24
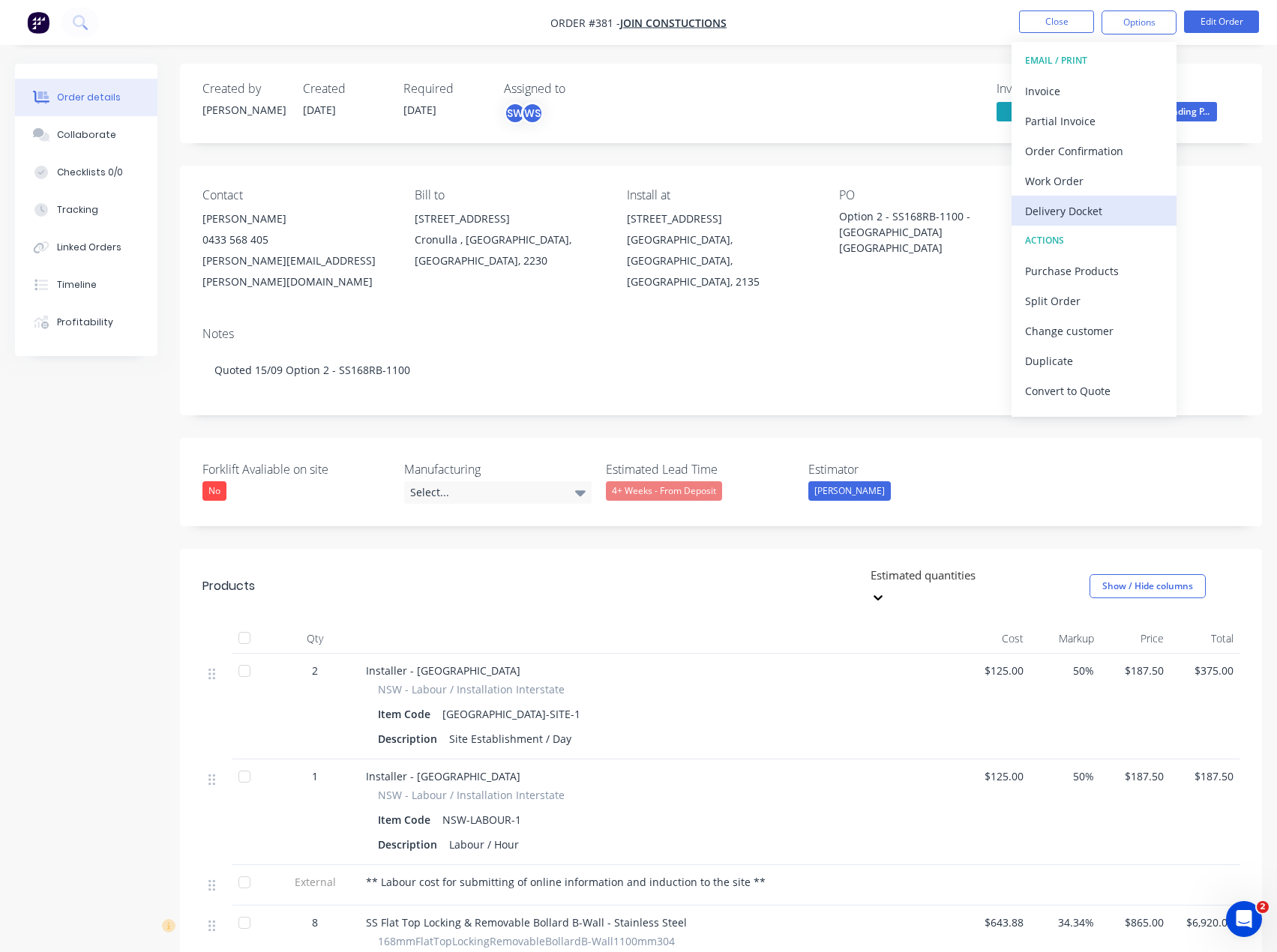
click at [1077, 213] on div "Delivery Docket" at bounding box center [1093, 211] width 138 height 22
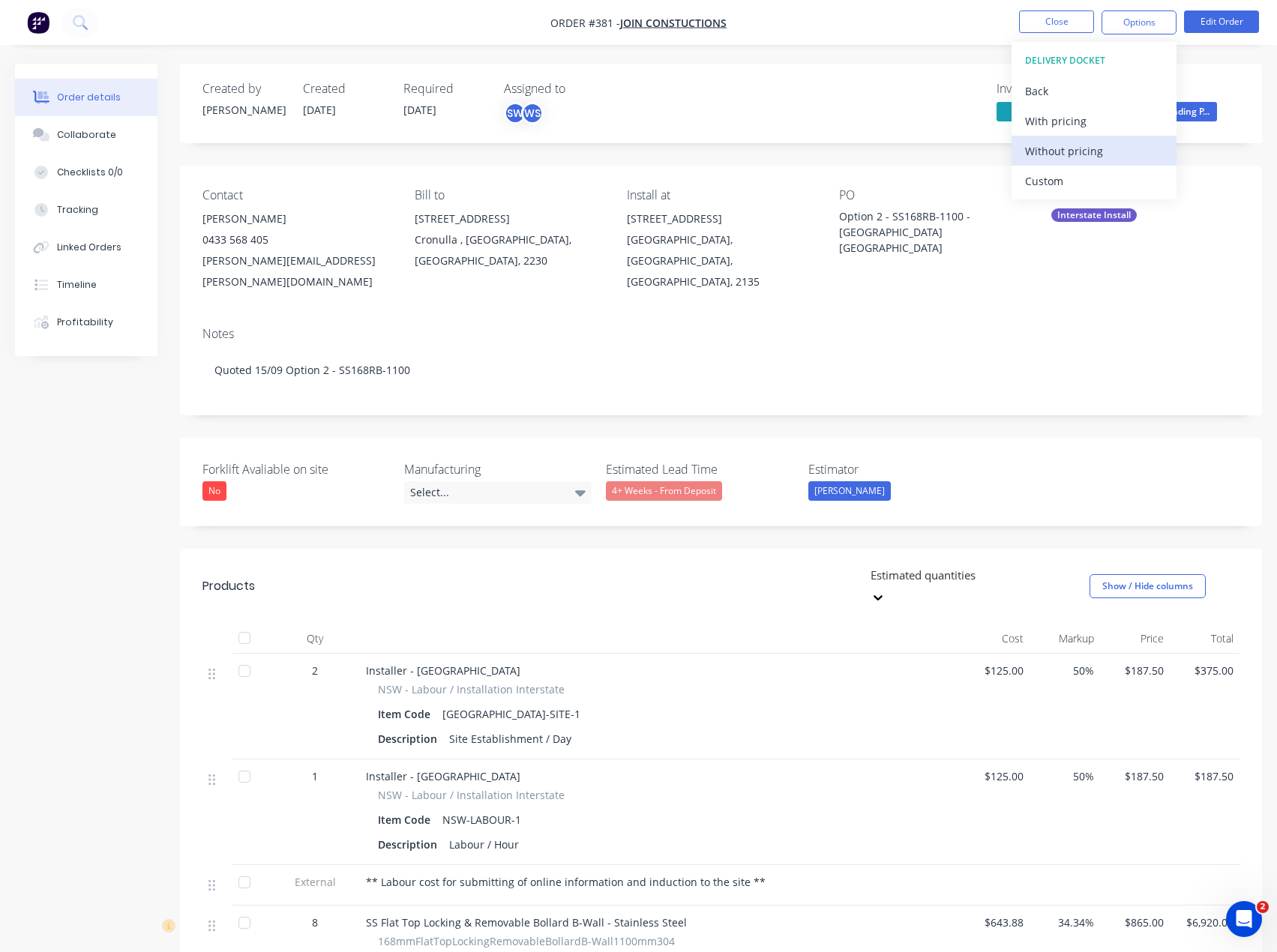
click at [1100, 150] on div "Without pricing" at bounding box center [1093, 150] width 138 height 22
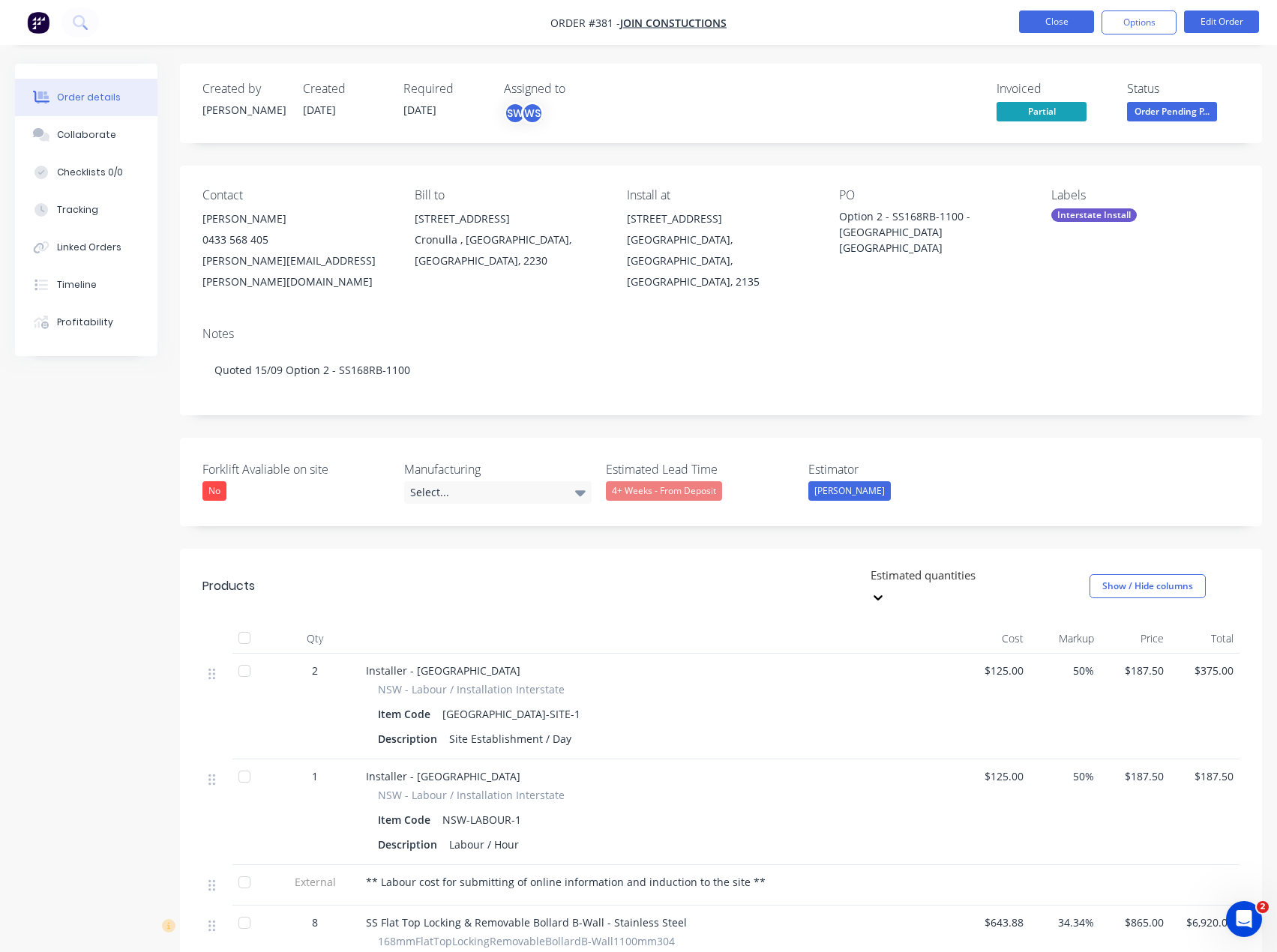
click at [1033, 19] on button "Close" at bounding box center [1056, 22] width 75 height 23
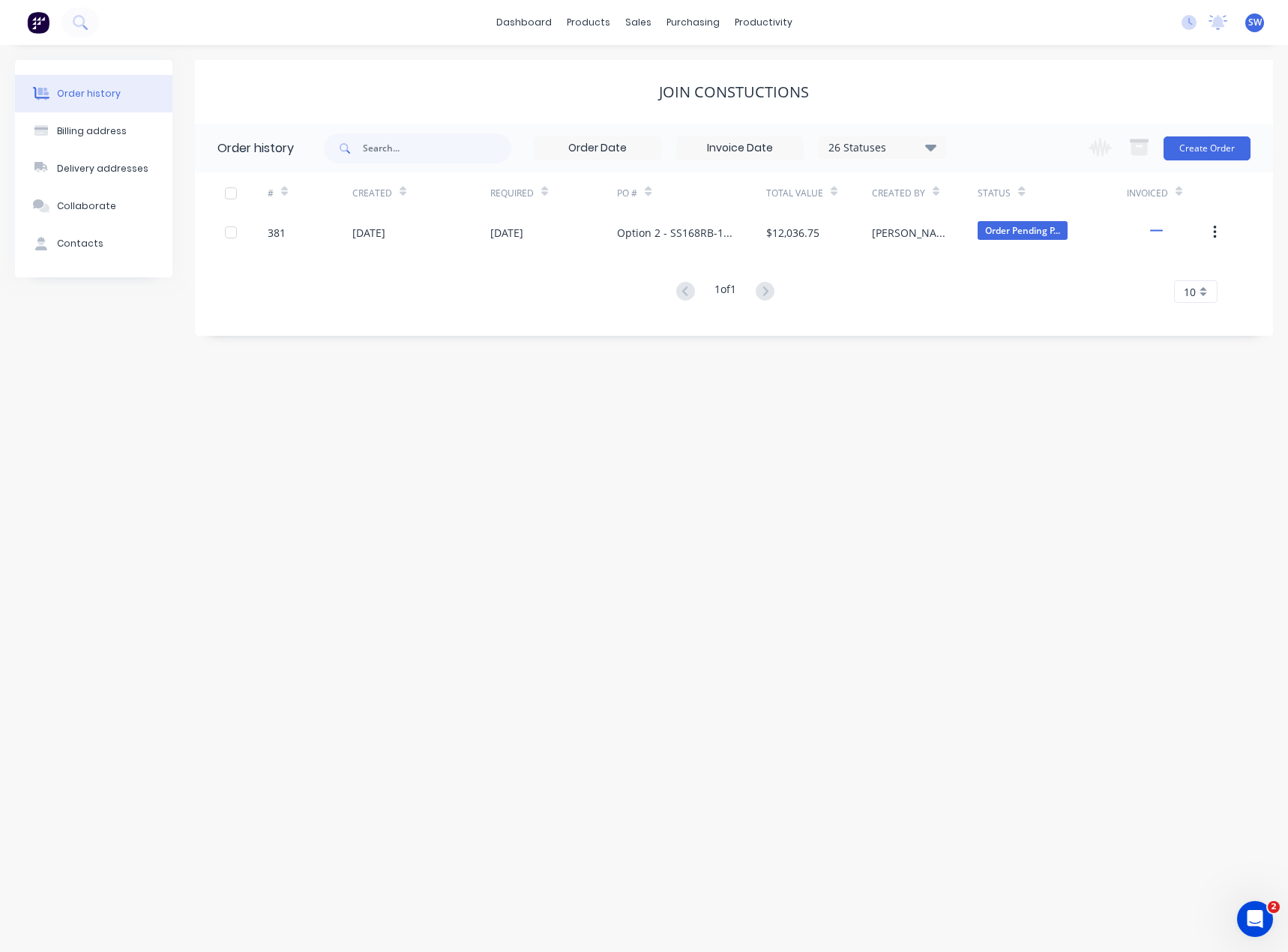
click at [888, 31] on div "dashboard products sales purchasing productivity dashboard products Product Cat…" at bounding box center [644, 23] width 1288 height 45
click at [527, 24] on link "dashboard" at bounding box center [523, 23] width 70 height 23
